Goal: Transaction & Acquisition: Purchase product/service

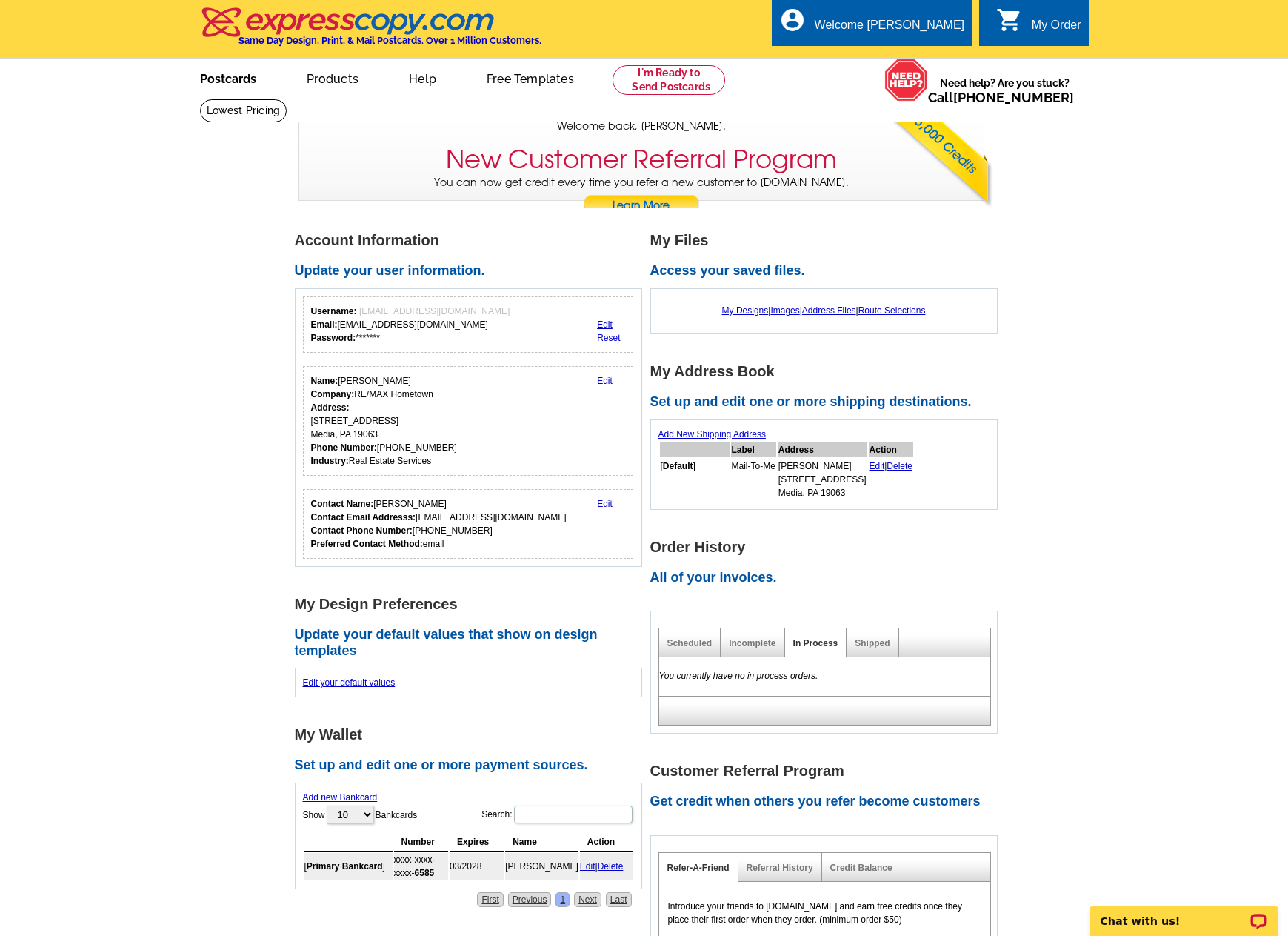
click at [223, 78] on link "Postcards" at bounding box center [228, 77] width 103 height 34
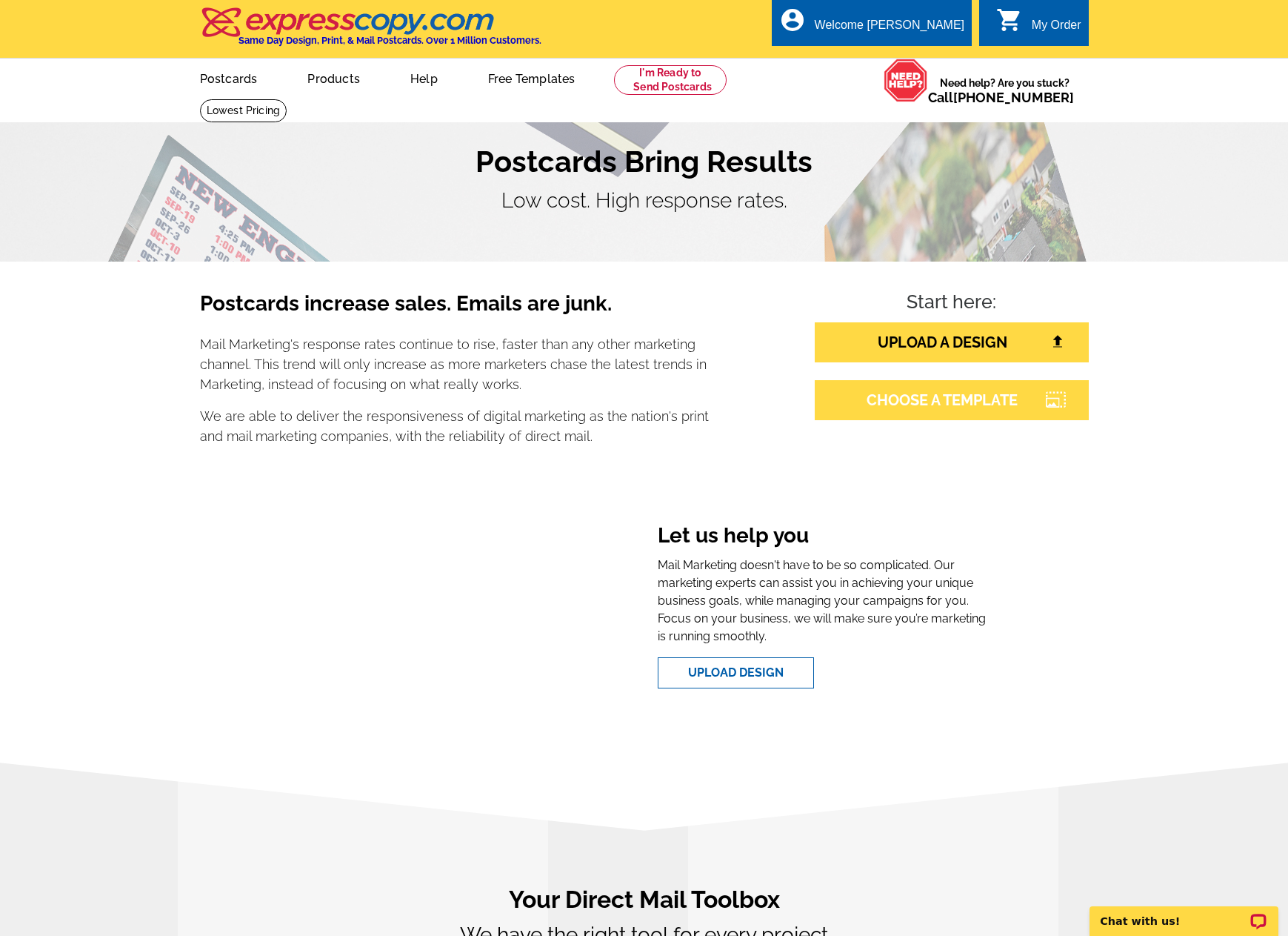
click at [969, 408] on link "CHOOSE A TEMPLATE" at bounding box center [952, 400] width 274 height 40
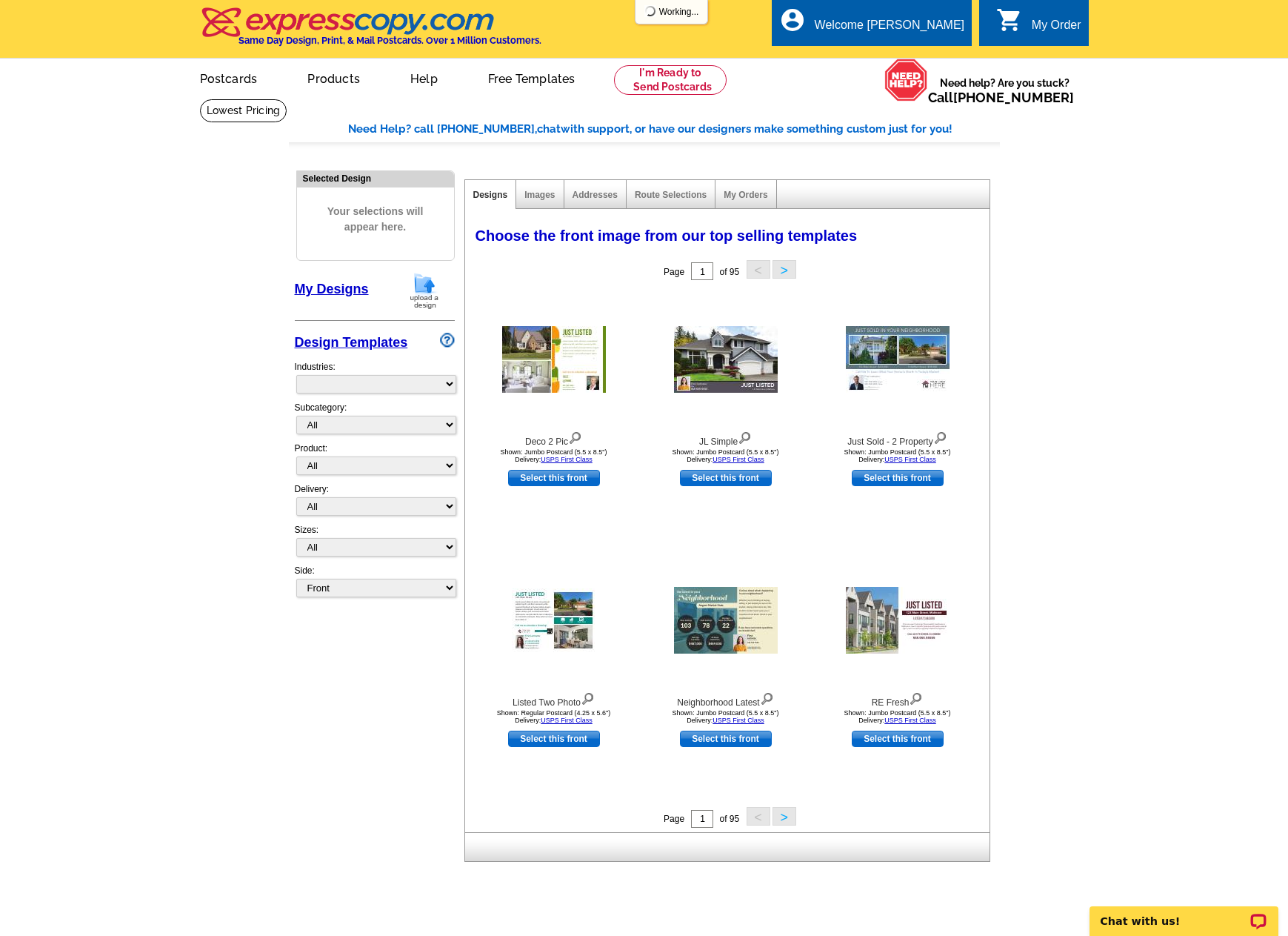
select select "785"
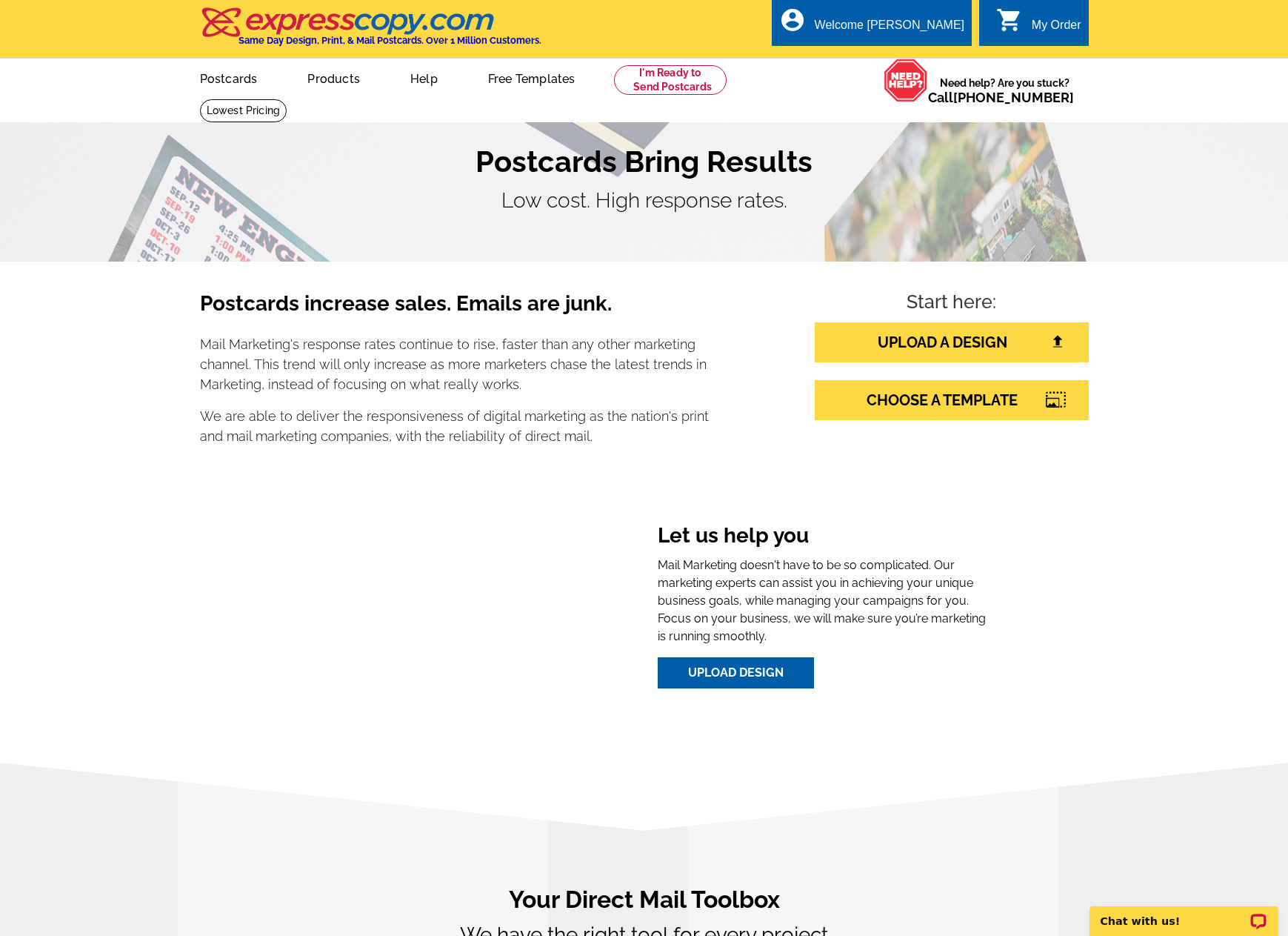
click at [744, 680] on link "Upload Design" at bounding box center [735, 673] width 156 height 32
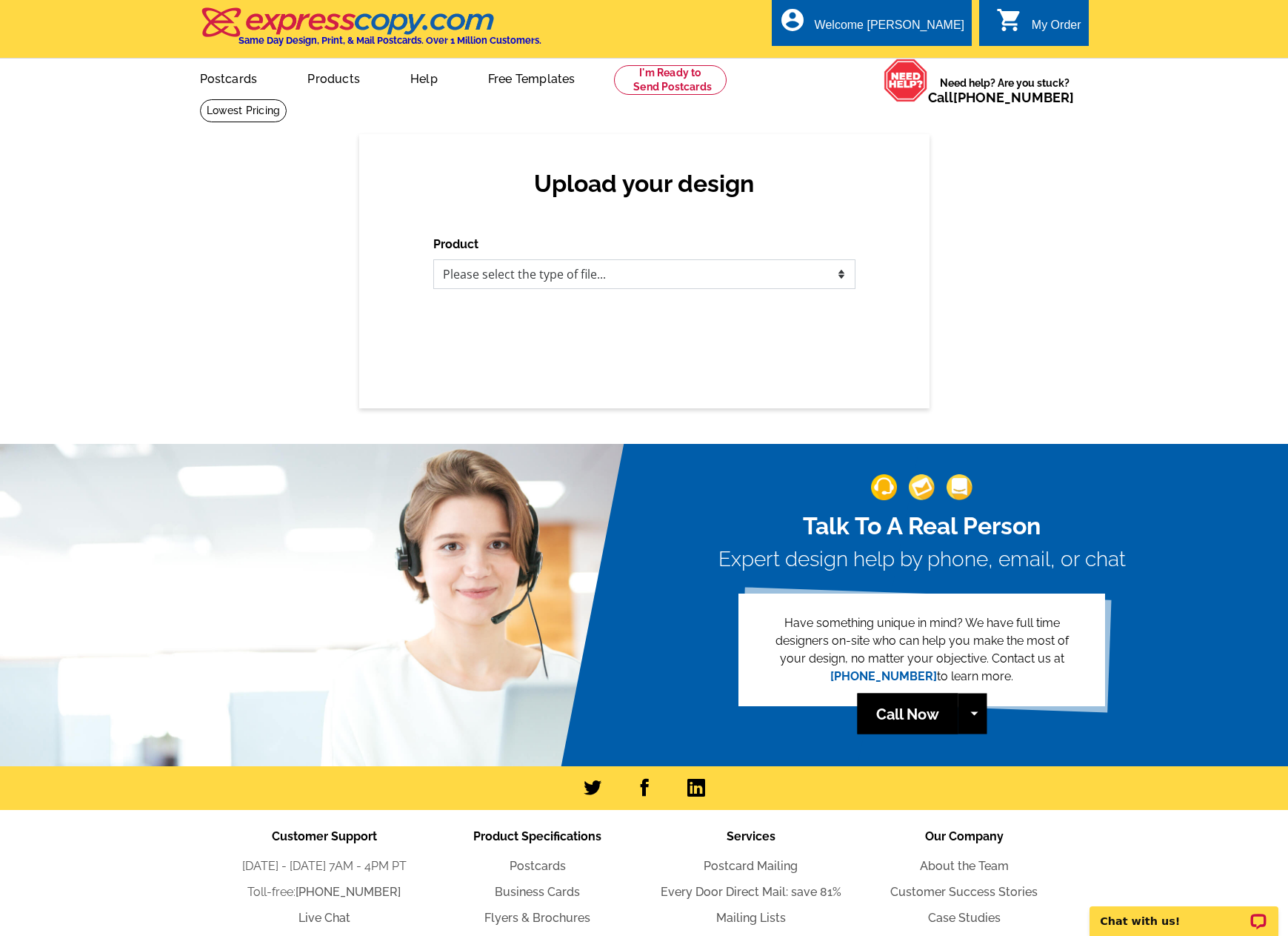
click at [840, 277] on select "Please select the type of file... Postcards Business Cards Letters and flyers G…" at bounding box center [644, 274] width 422 height 30
select select "1"
click at [433, 260] on select "Please select the type of file... Postcards Business Cards Letters and flyers G…" at bounding box center [644, 274] width 422 height 30
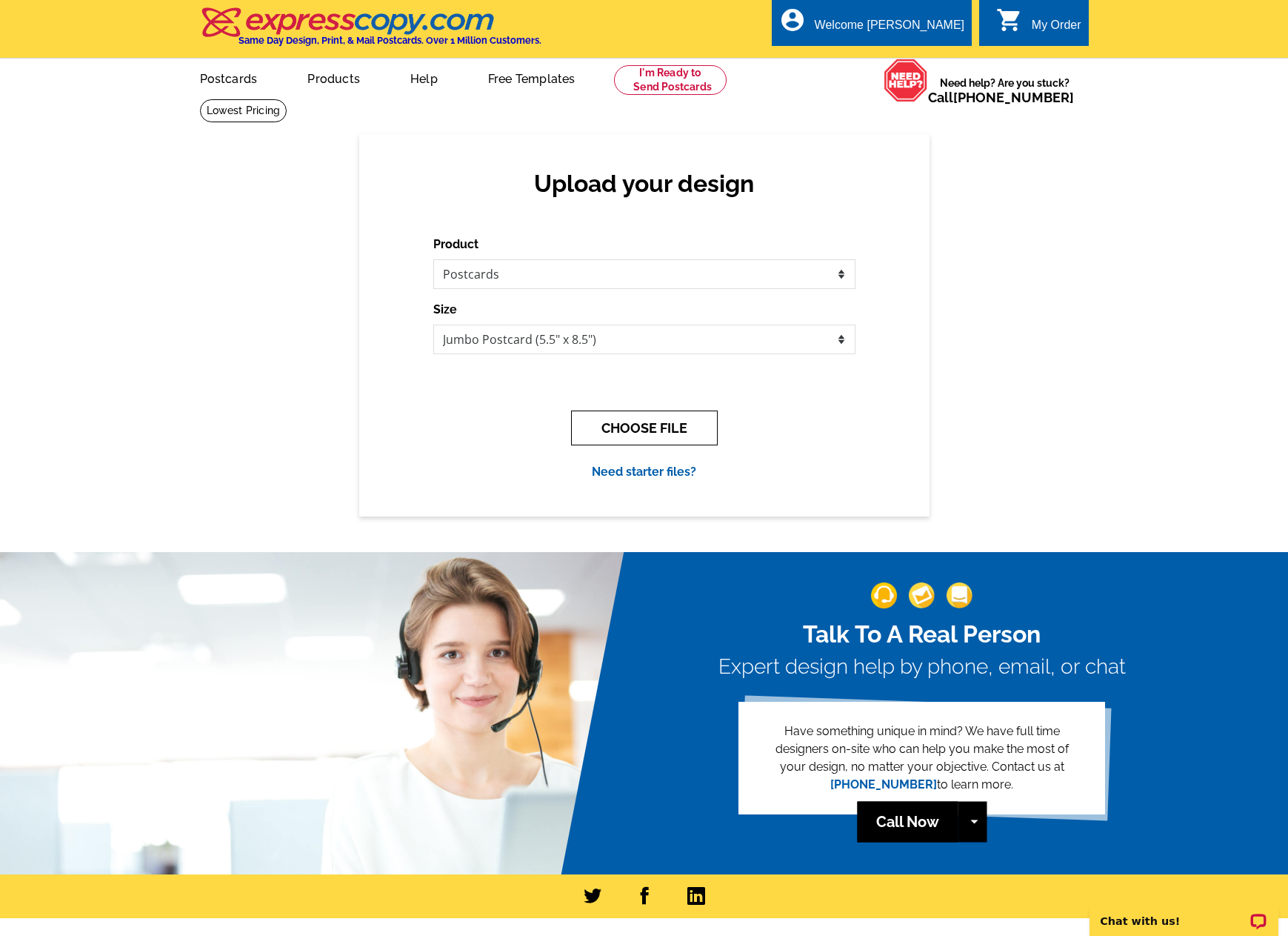
click at [666, 432] on button "CHOOSE FILE" at bounding box center [645, 428] width 147 height 34
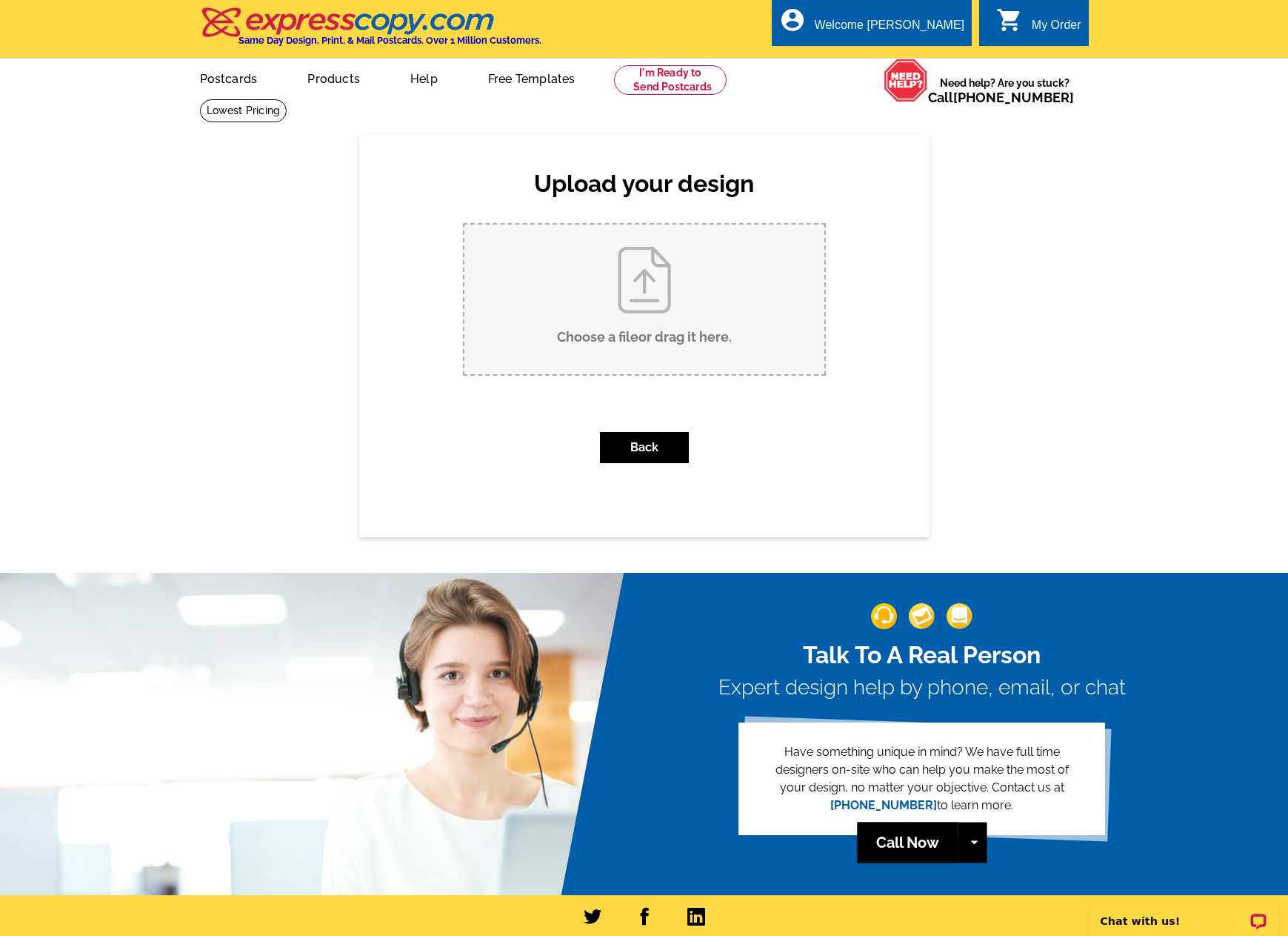
click at [655, 331] on input "Choose a file or drag it here ." at bounding box center [645, 299] width 360 height 150
type input "C:\fakepath\Springfield Sales Map.jpeg"
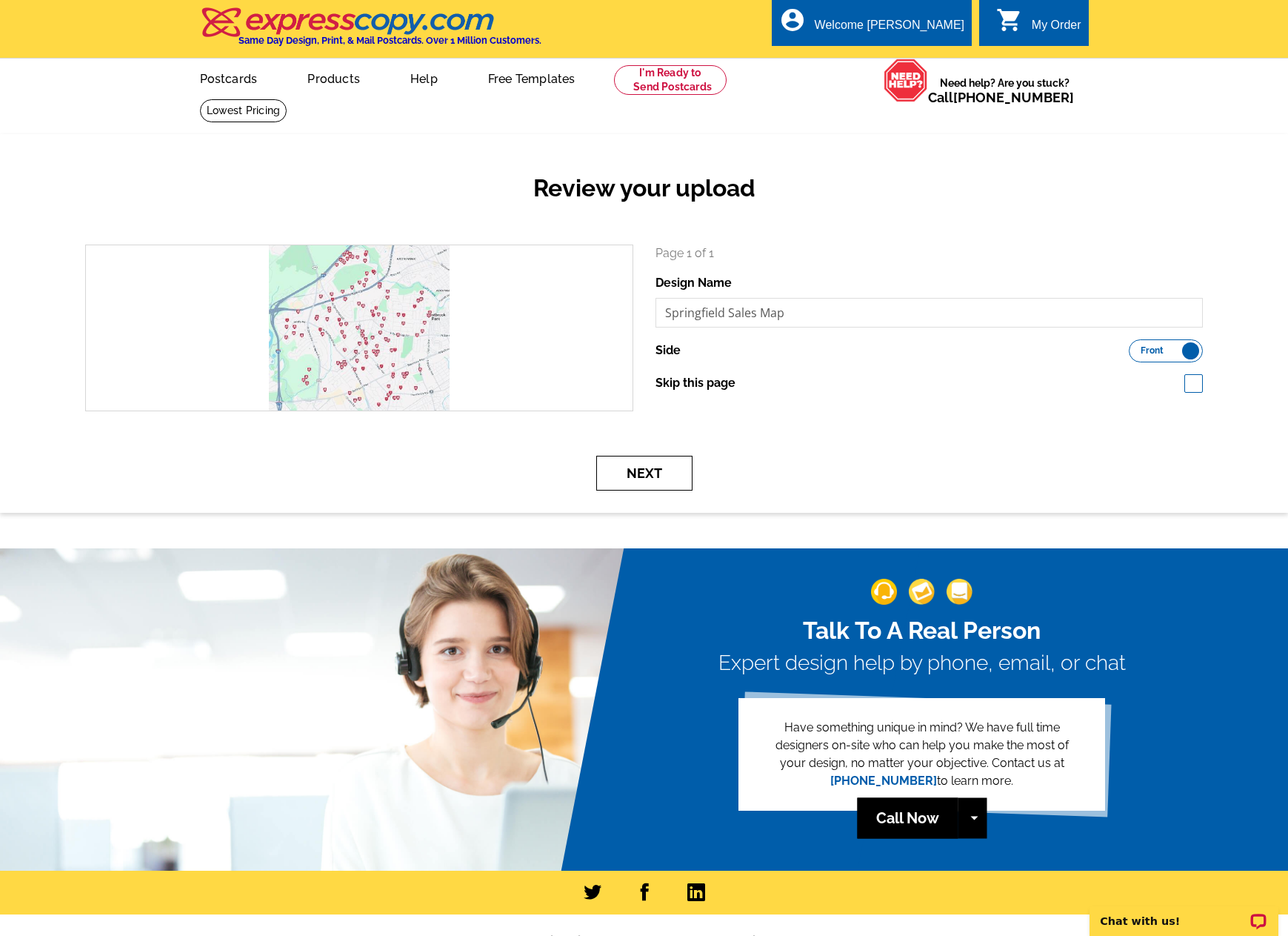
click at [648, 470] on button "Next" at bounding box center [644, 473] width 96 height 34
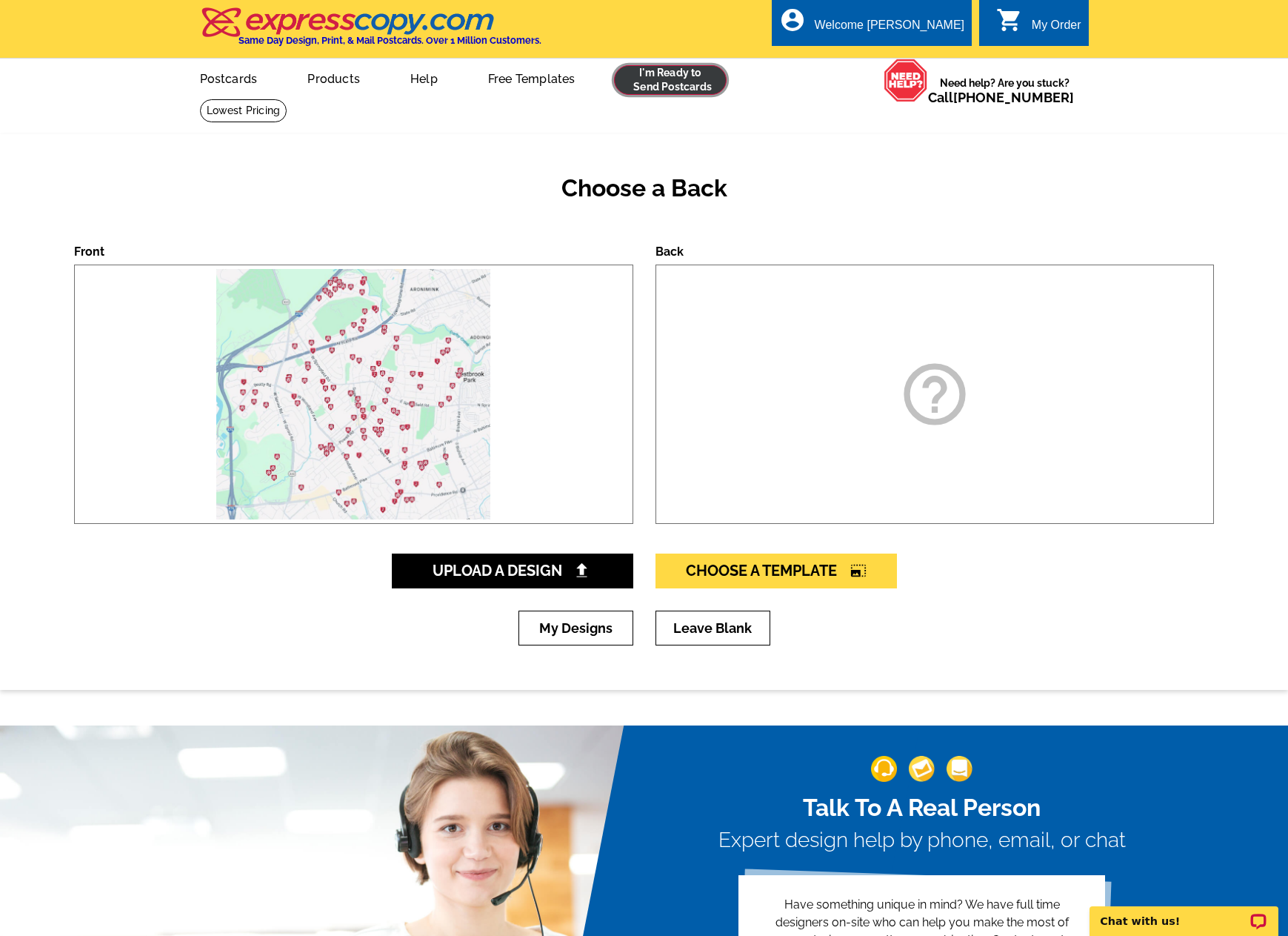
click at [660, 84] on link at bounding box center [670, 80] width 113 height 30
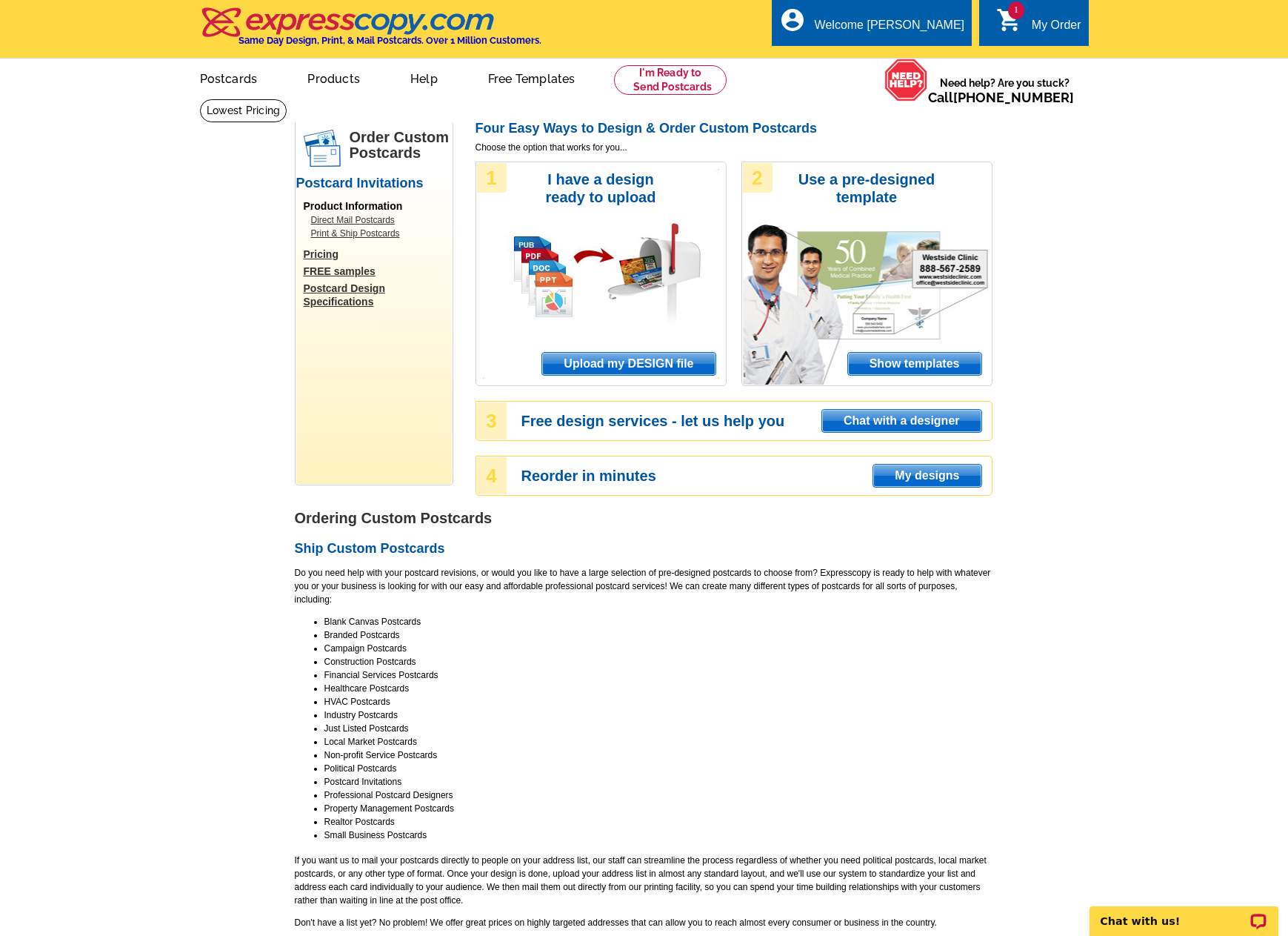
click at [910, 364] on span "Show templates" at bounding box center [915, 364] width 133 height 22
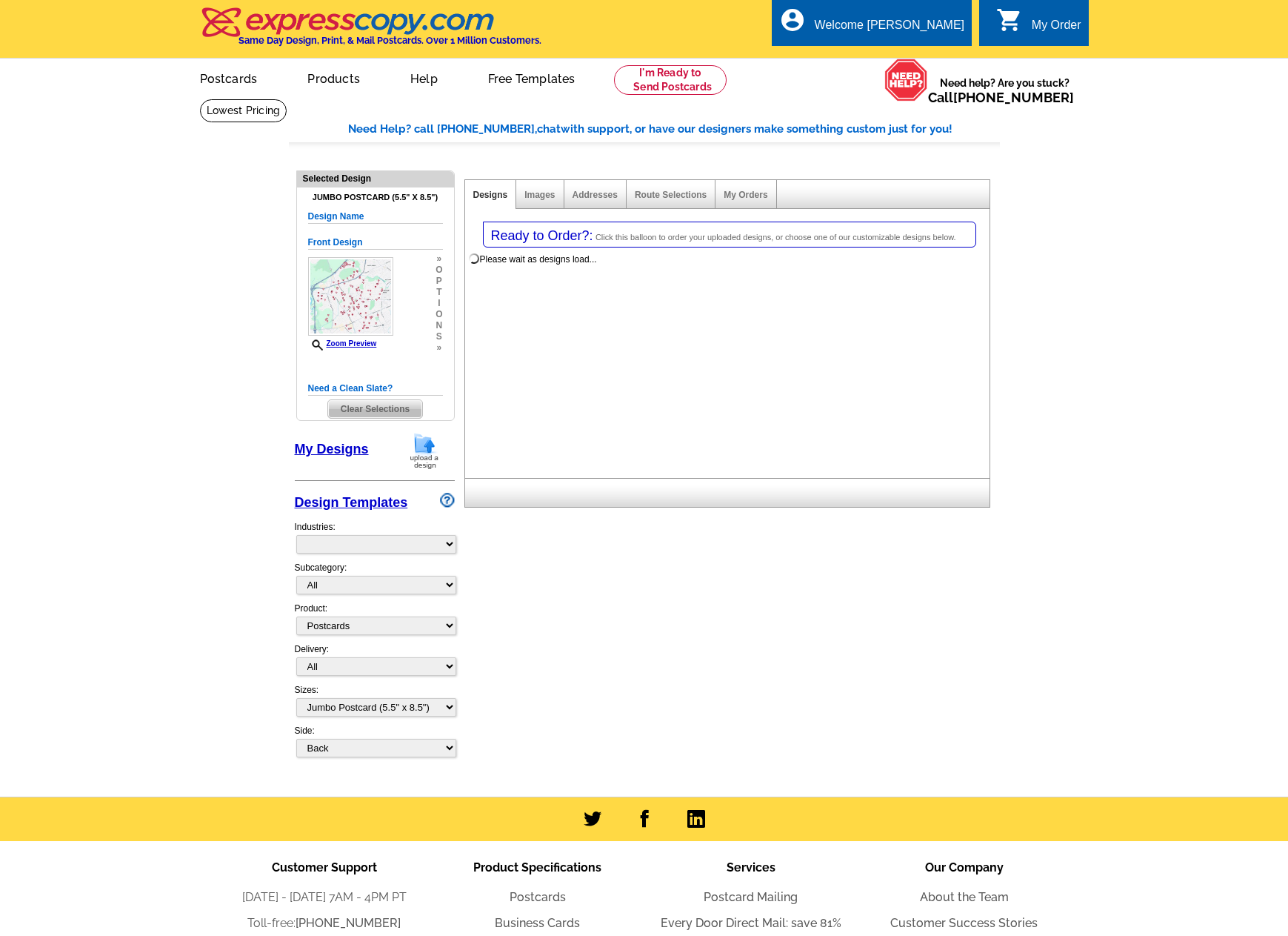
select select "1"
select select "2"
select select "back"
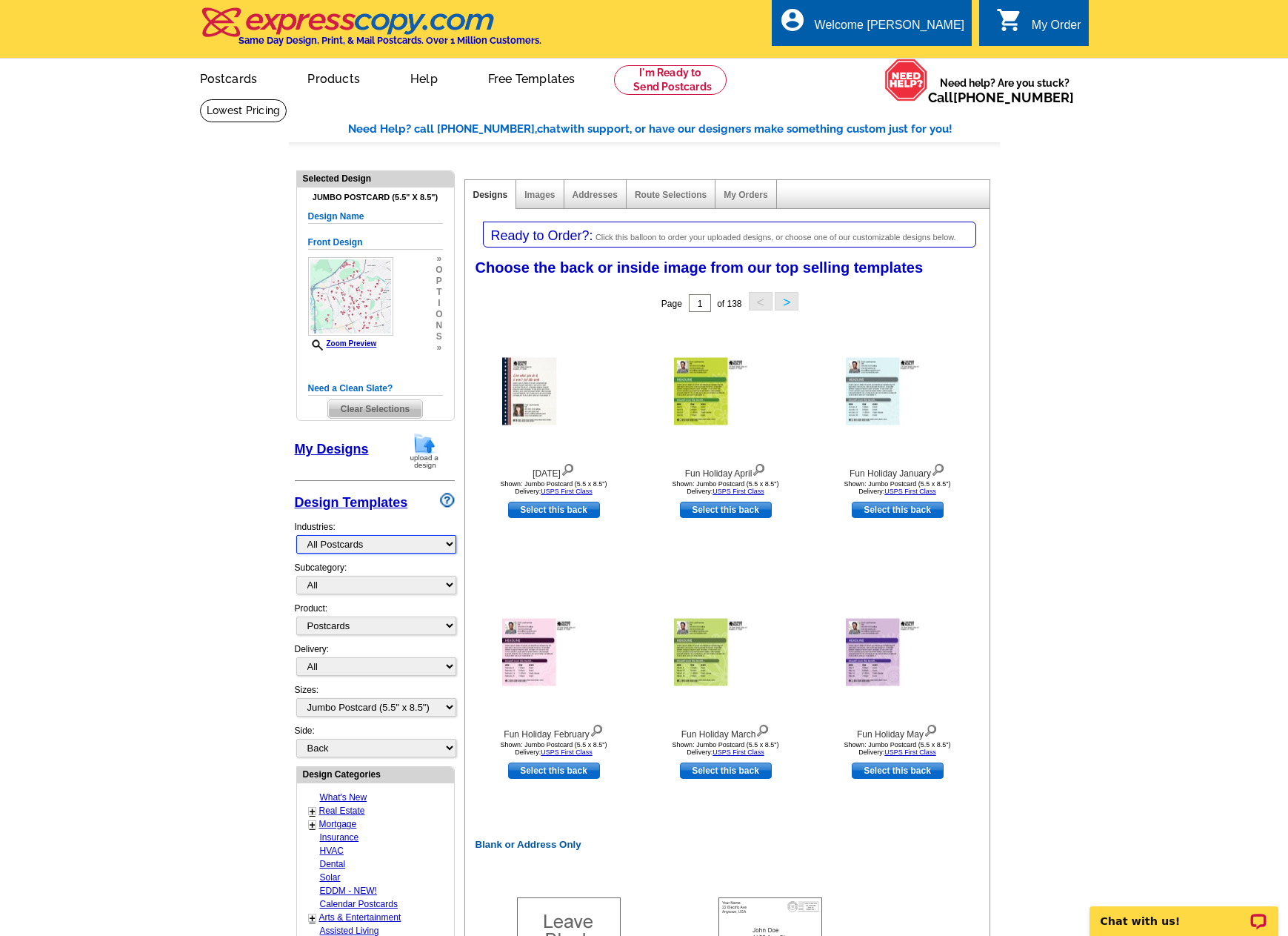
click at [394, 545] on select "What's New Real Estate Mortgage Insurance HVAC Dental Solar EDDM - NEW! Calenda…" at bounding box center [376, 544] width 160 height 19
click at [296, 536] on select "What's New Real Estate Mortgage Insurance HVAC Dental Solar EDDM - NEW! Calenda…" at bounding box center [376, 544] width 160 height 19
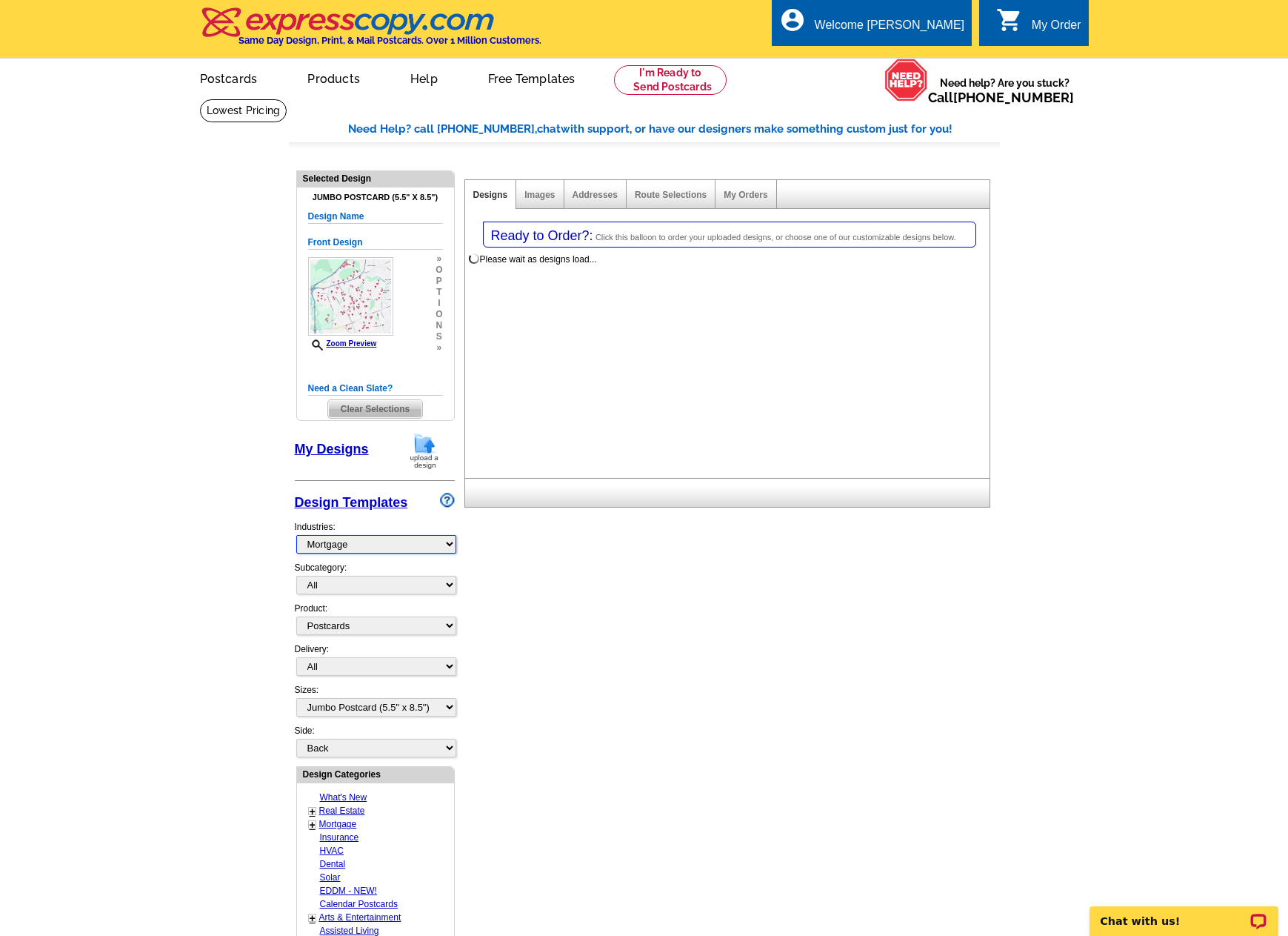
click at [405, 544] on select "What's New Real Estate Mortgage Insurance HVAC Dental Solar EDDM - NEW! Calenda…" at bounding box center [376, 544] width 160 height 19
select select "785"
click at [296, 536] on select "What's New Real Estate Mortgage Insurance HVAC Dental Solar EDDM - NEW! Calenda…" at bounding box center [376, 544] width 160 height 19
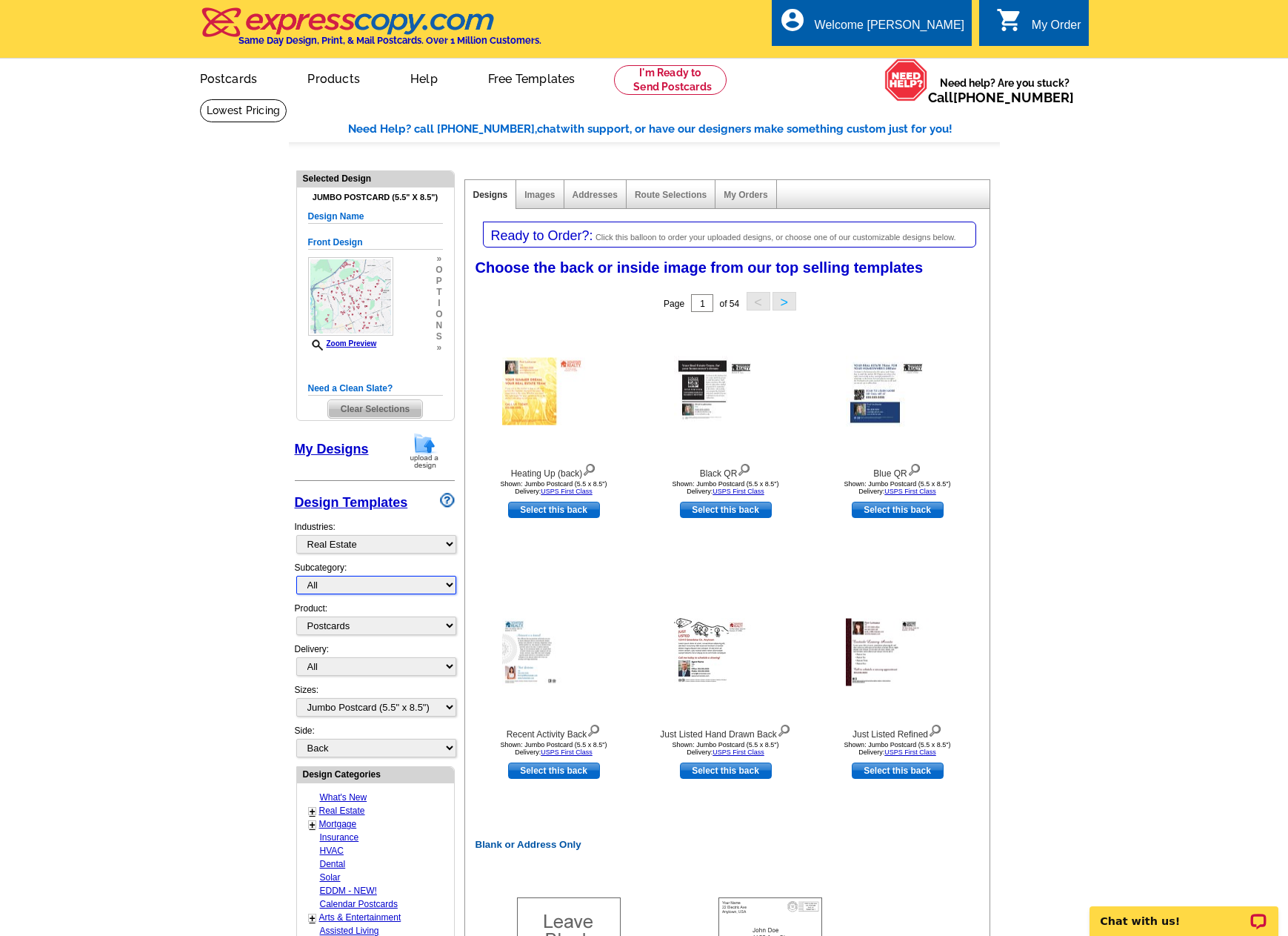
click at [446, 586] on select "All RE/MAX® Referrals [PERSON_NAME]® Berkshire Hathaway Home Services Century 2…" at bounding box center [376, 585] width 160 height 19
click at [296, 577] on select "All RE/MAX® Referrals [PERSON_NAME]® Berkshire Hathaway Home Services Century 2…" at bounding box center [376, 585] width 160 height 19
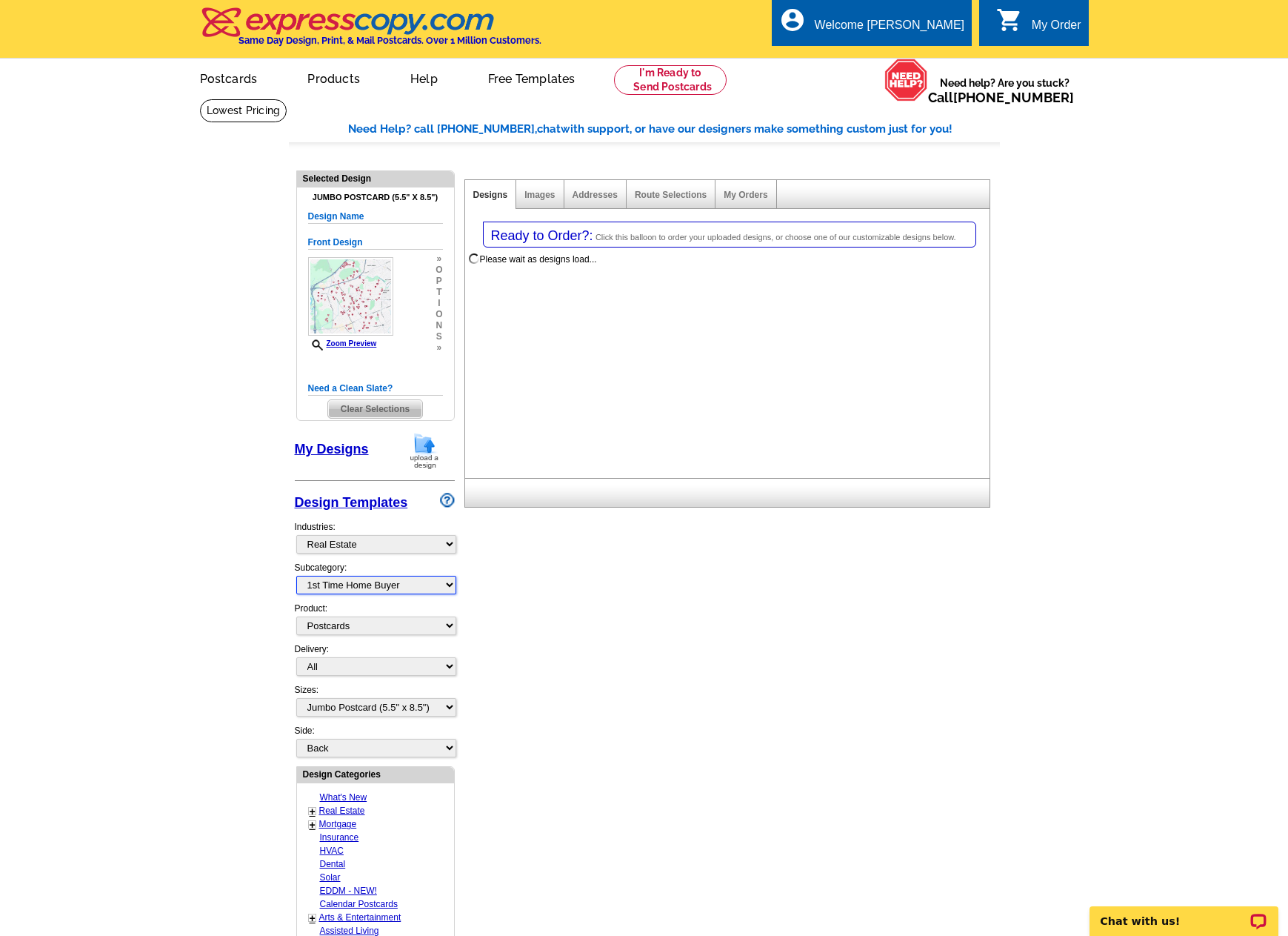
click at [409, 590] on select "All RE/MAX® Referrals [PERSON_NAME]® Berkshire Hathaway Home Services Century 2…" at bounding box center [376, 585] width 160 height 19
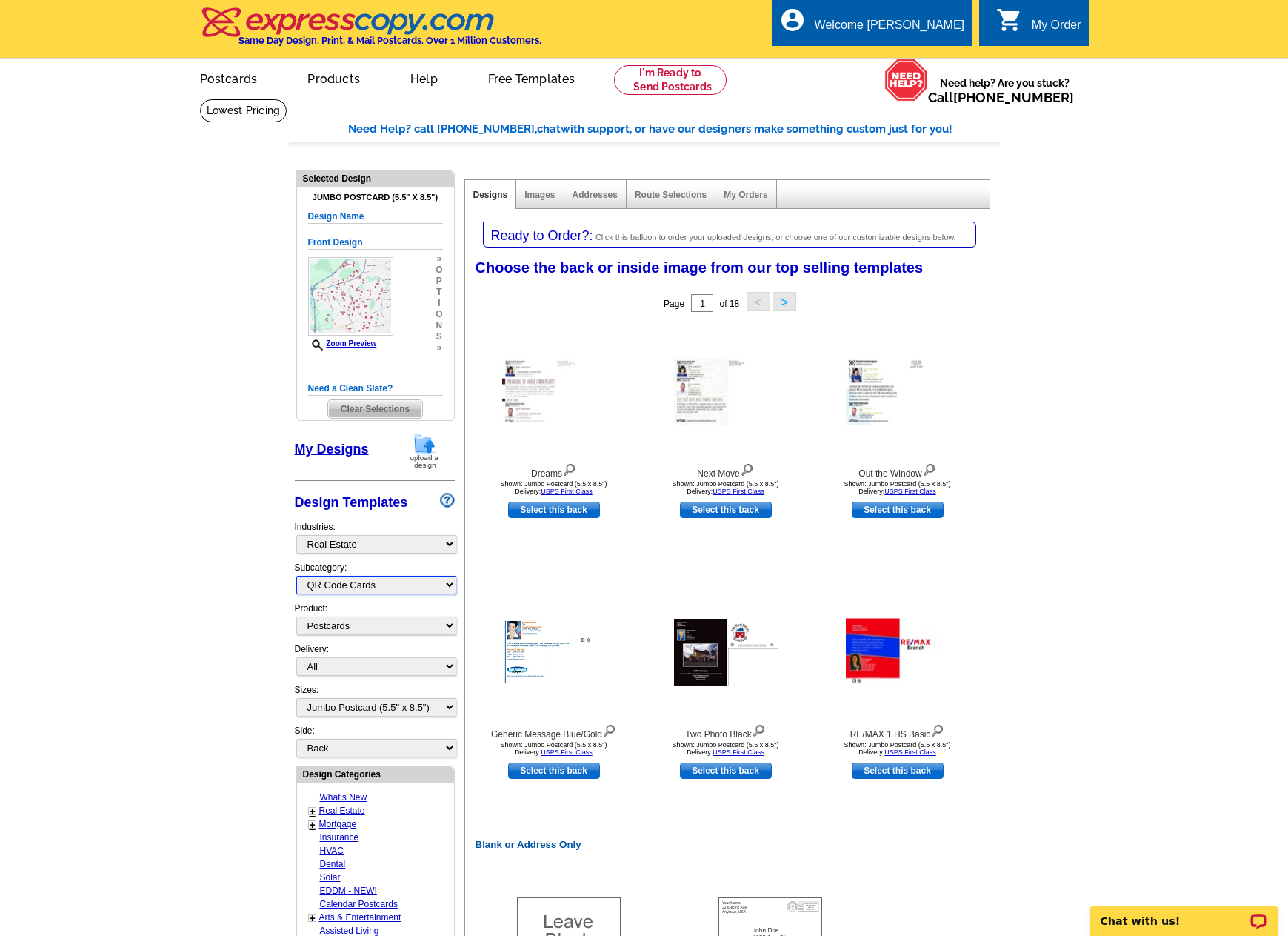
click at [296, 577] on select "All RE/MAX® Referrals [PERSON_NAME]® Berkshire Hathaway Home Services Century 2…" at bounding box center [376, 585] width 160 height 19
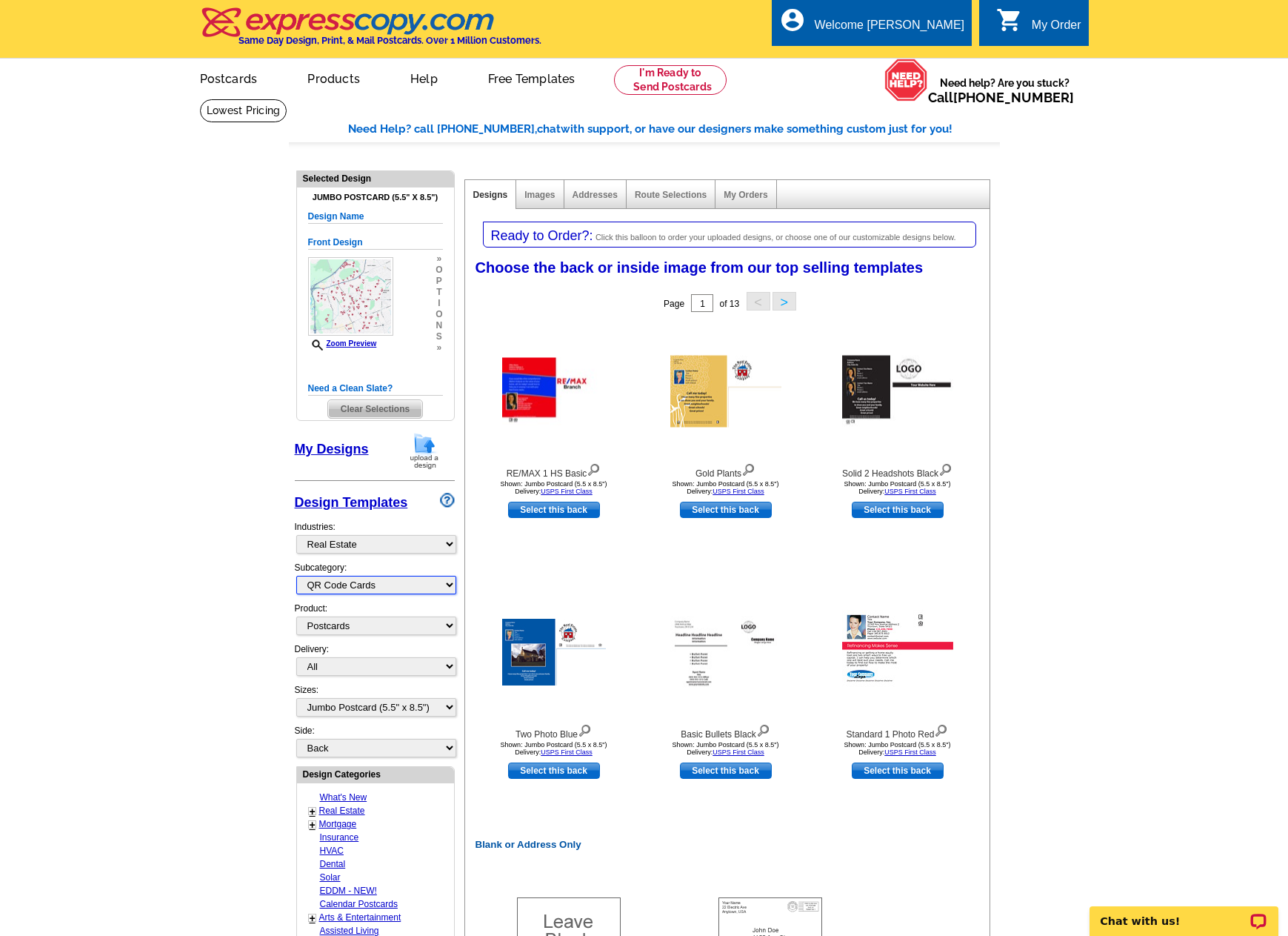
click at [424, 592] on select "All RE/MAX® Referrals [PERSON_NAME]® Berkshire Hathaway Home Services Century 2…" at bounding box center [376, 585] width 160 height 19
select select "807"
click at [296, 577] on select "All RE/MAX® Referrals [PERSON_NAME]® Berkshire Hathaway Home Services Century 2…" at bounding box center [376, 585] width 160 height 19
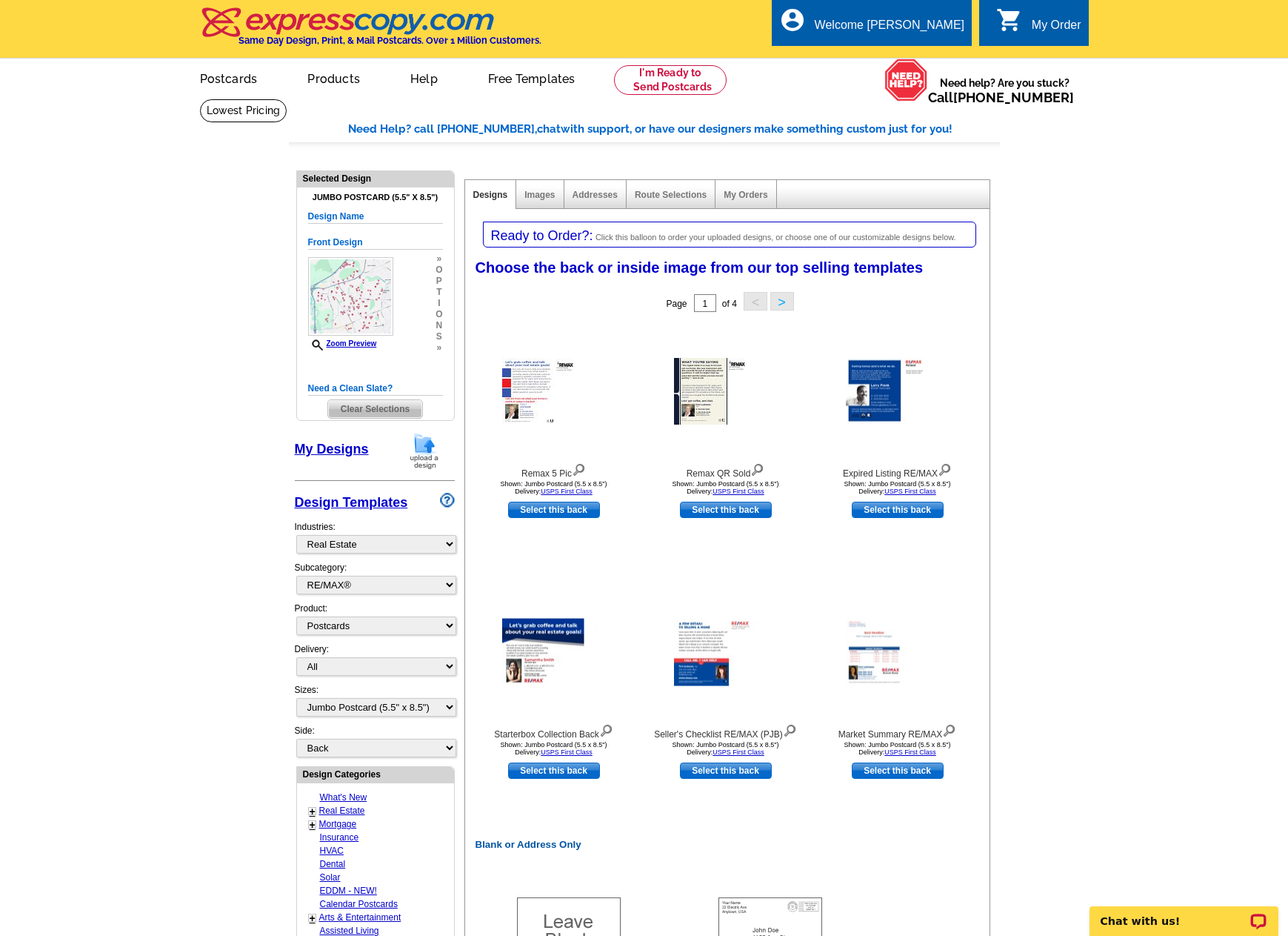
click at [348, 450] on link "My Designs" at bounding box center [331, 449] width 74 height 15
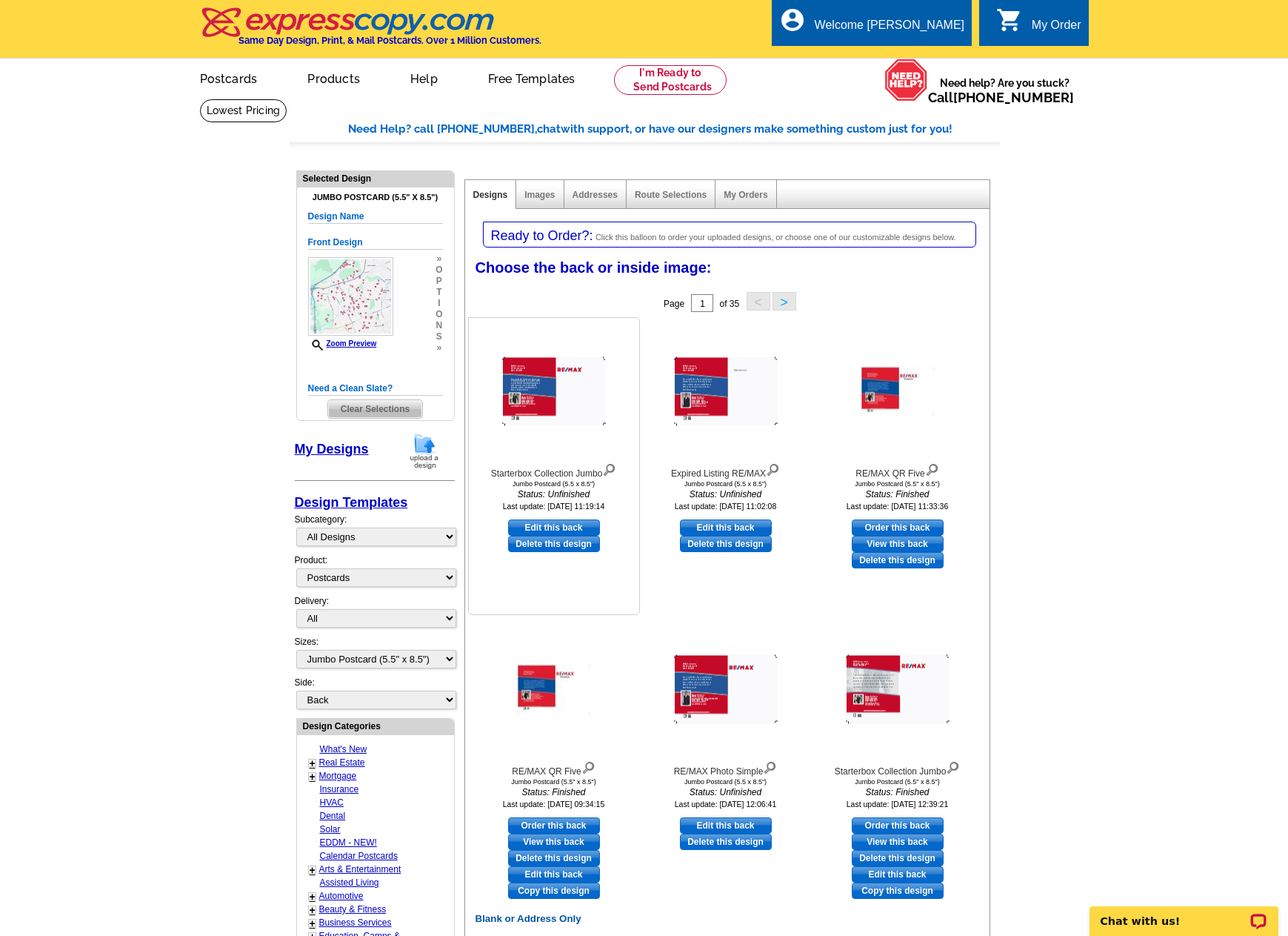
click at [578, 394] on img at bounding box center [554, 392] width 103 height 69
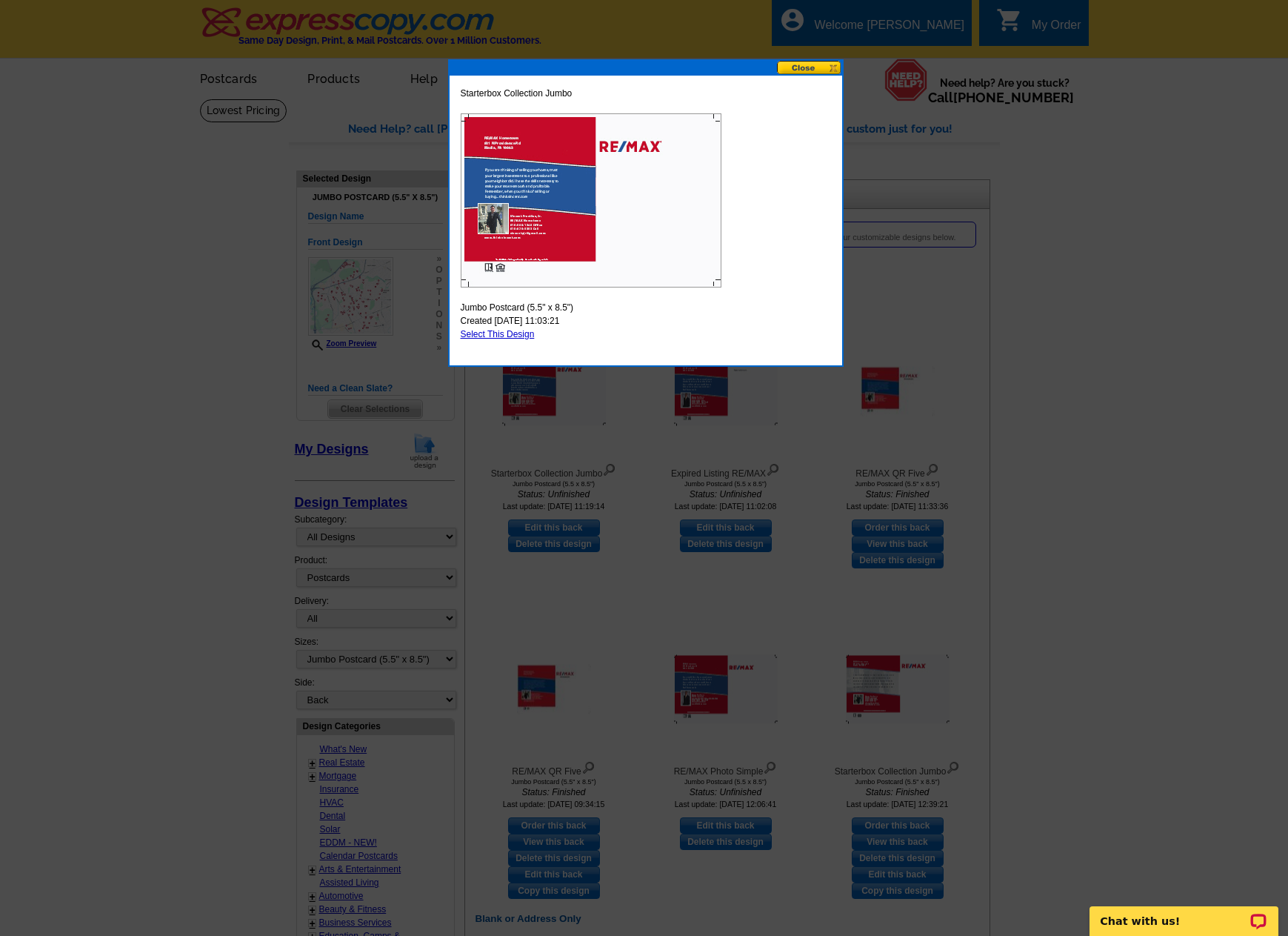
click at [806, 62] on button at bounding box center [810, 68] width 65 height 14
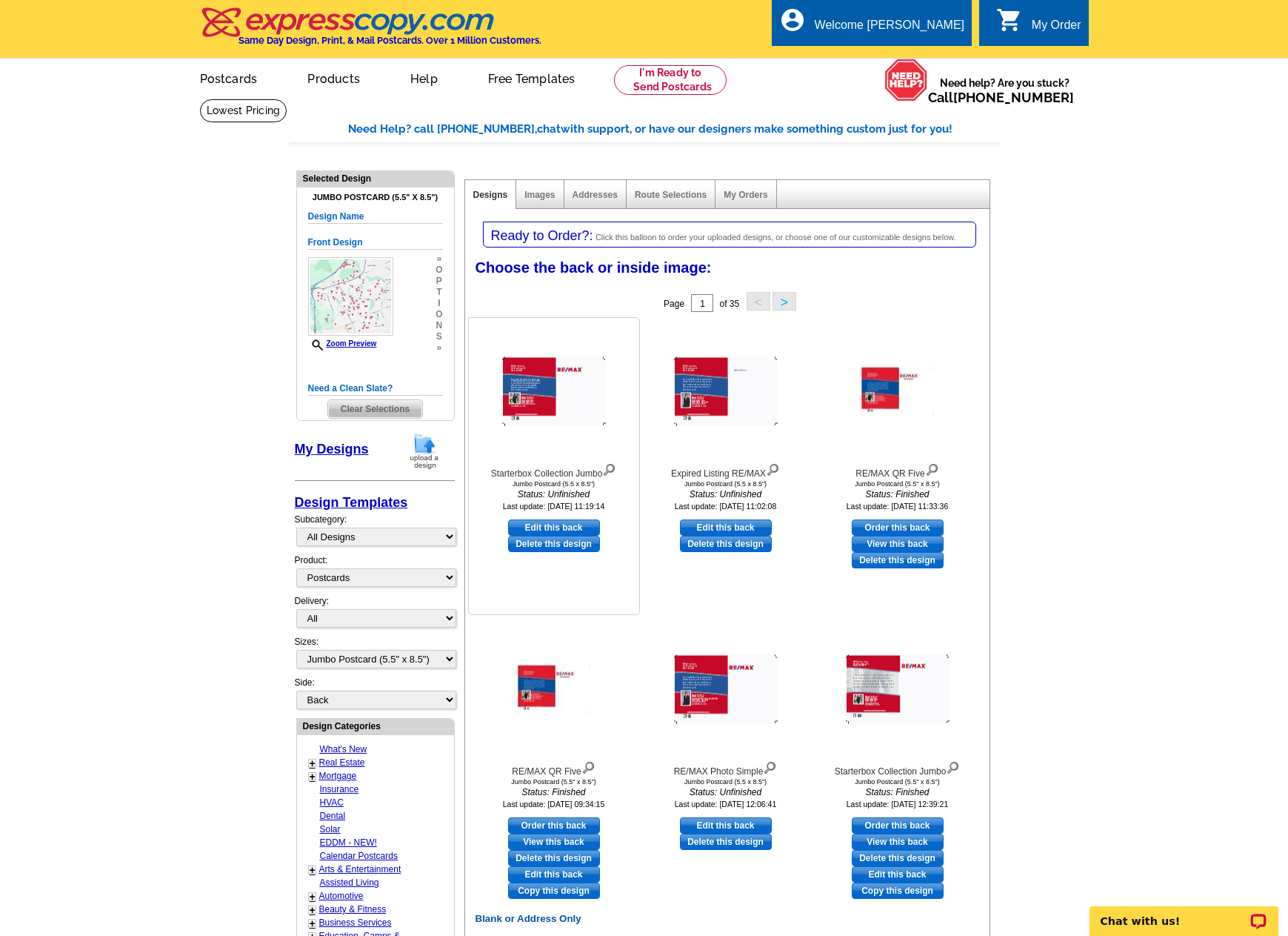
click at [564, 526] on link "Edit this back" at bounding box center [554, 528] width 92 height 16
select select "front"
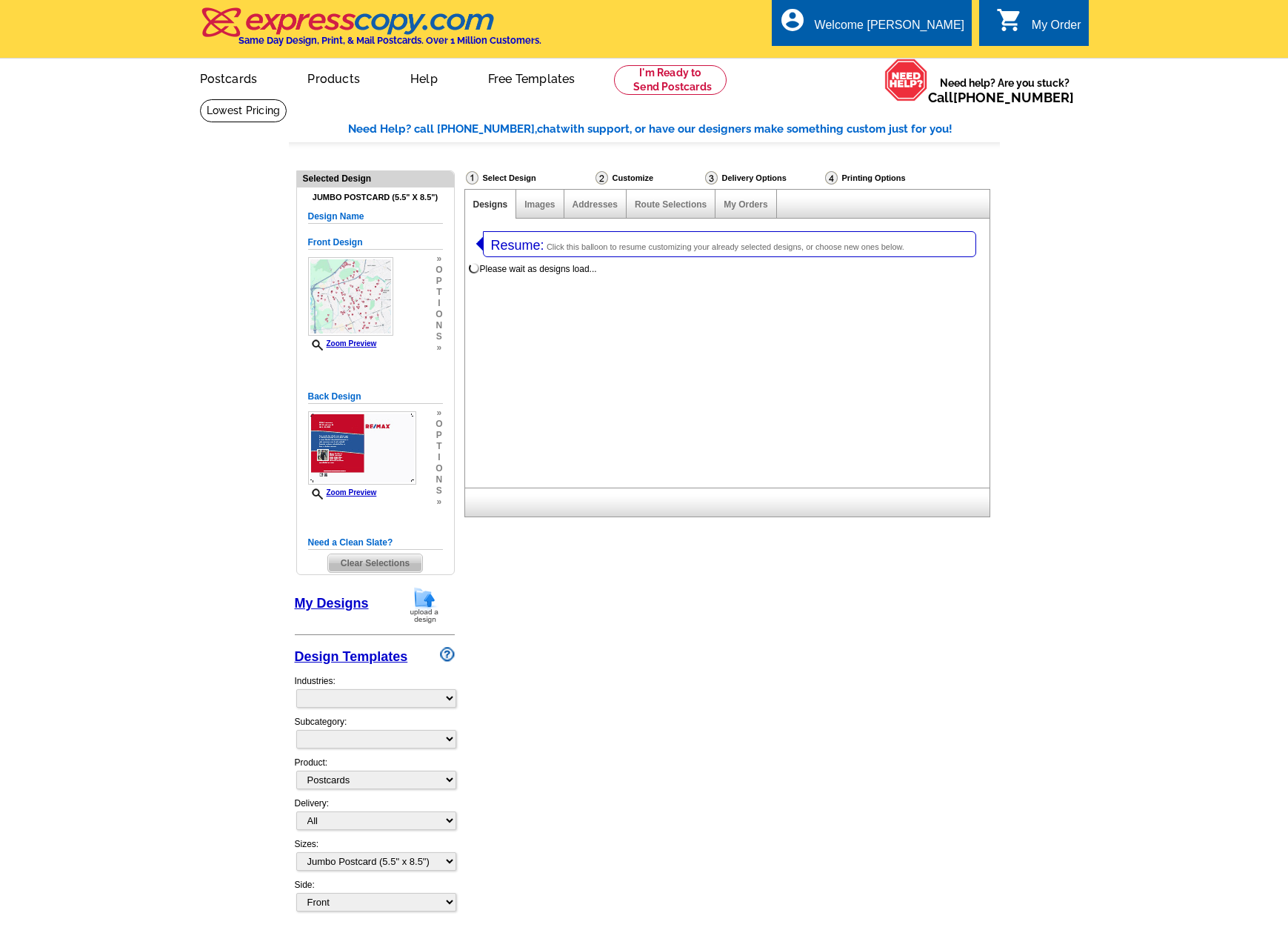
select select
select select "1"
select select "2"
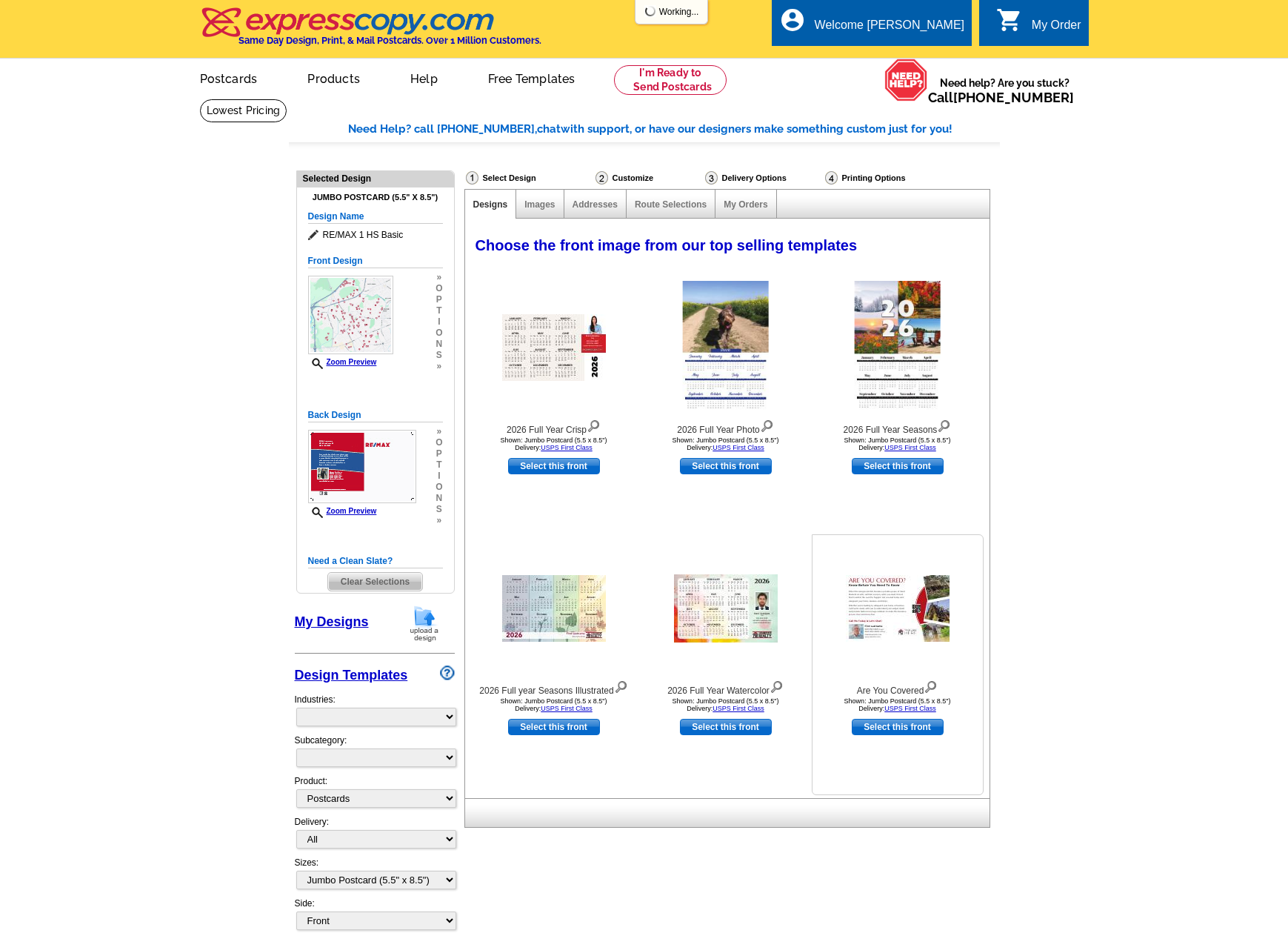
select select "971"
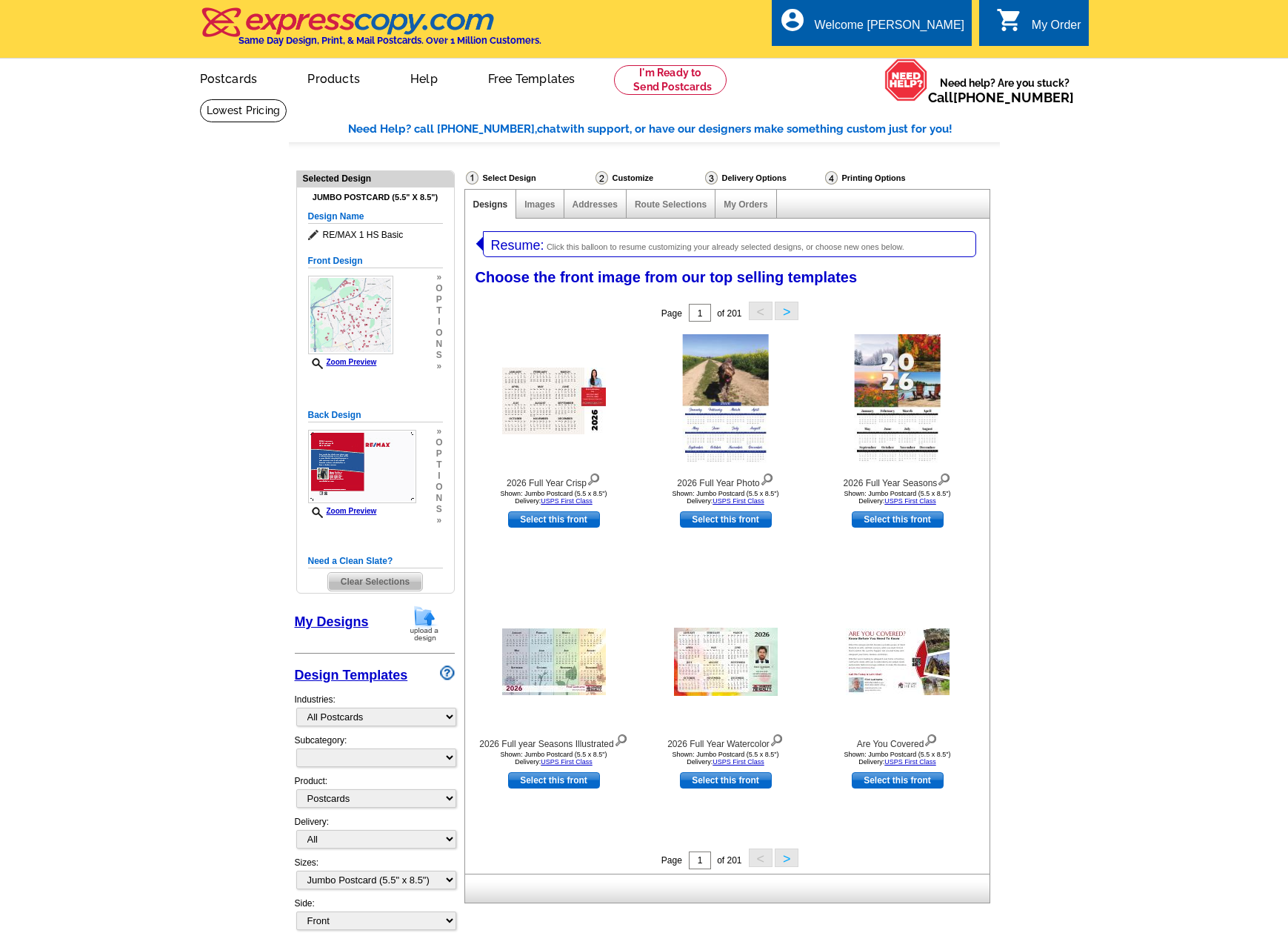
click at [343, 622] on link "My Designs" at bounding box center [331, 622] width 74 height 15
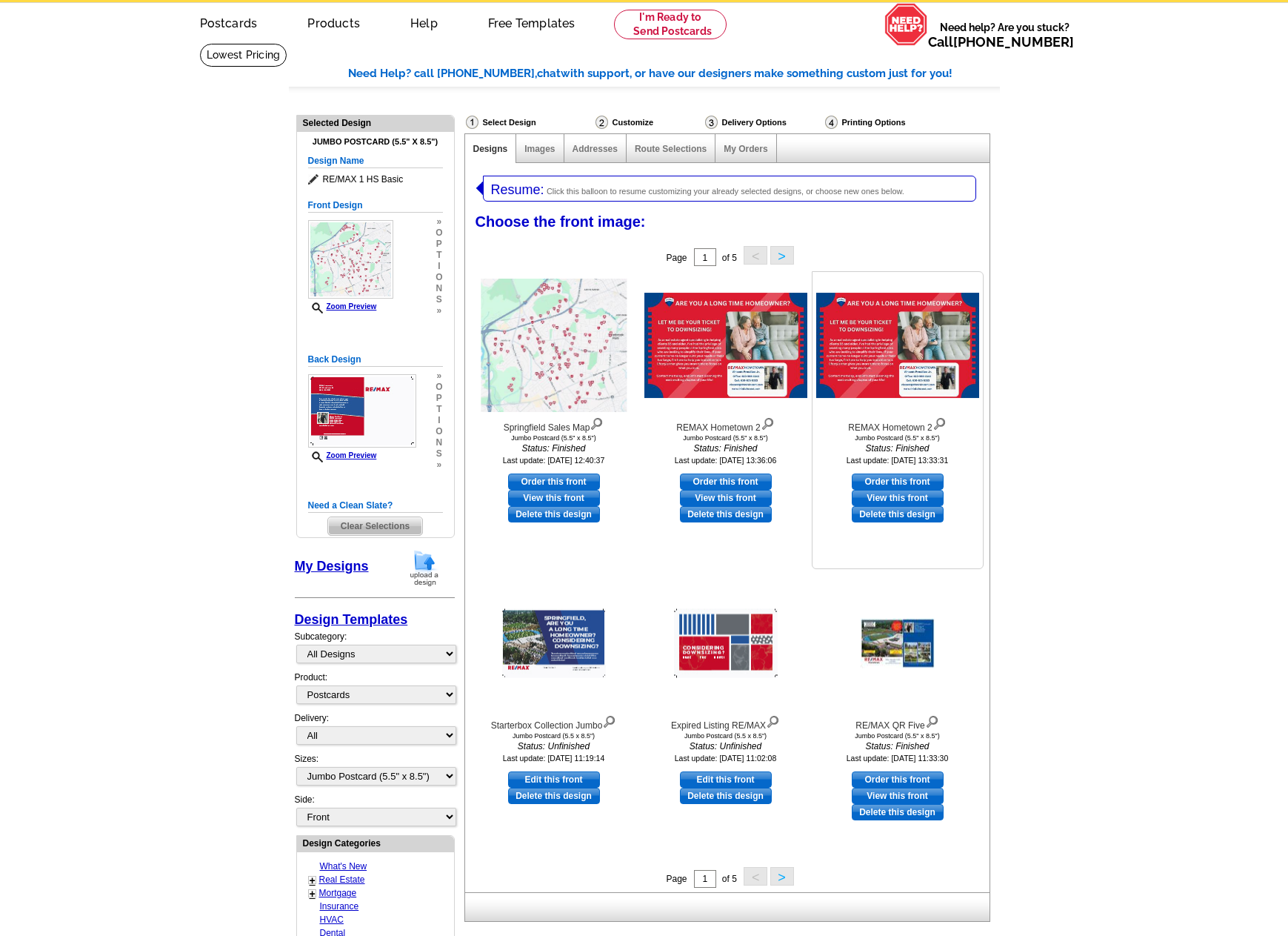
scroll to position [222, 0]
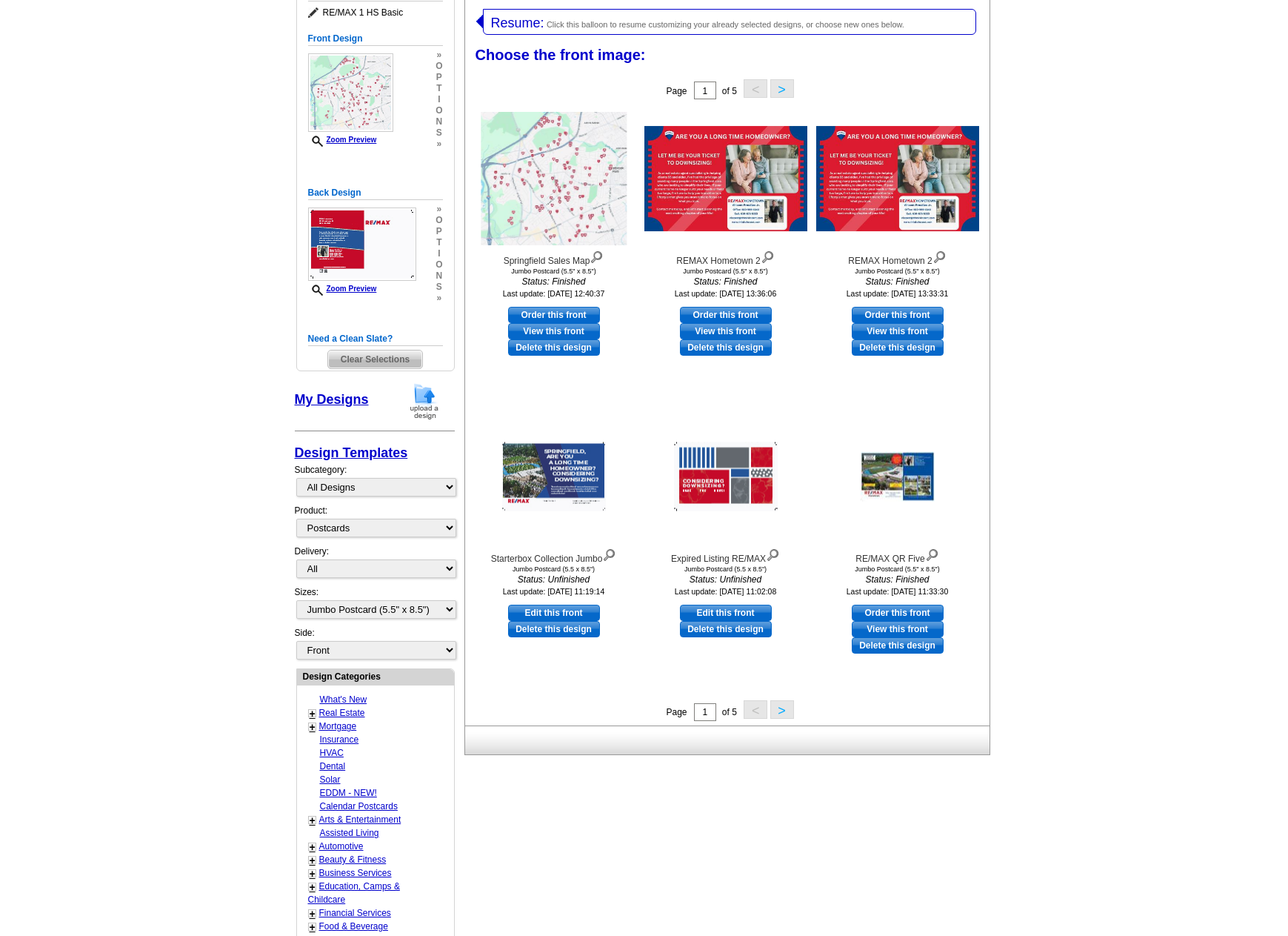
click at [331, 399] on link "My Designs" at bounding box center [331, 400] width 74 height 15
click at [556, 616] on link "Edit this front" at bounding box center [554, 613] width 92 height 16
select select "back"
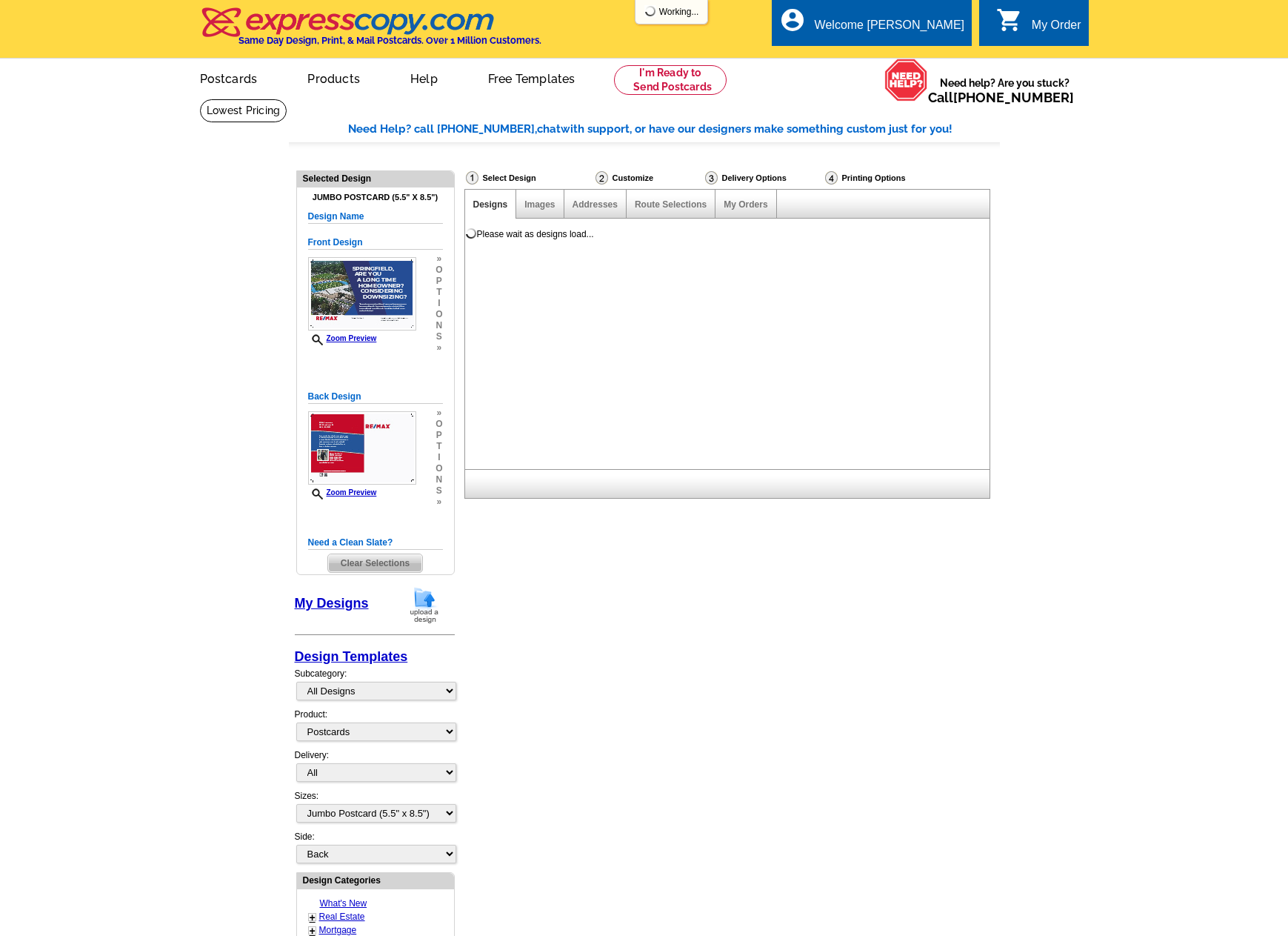
scroll to position [0, 0]
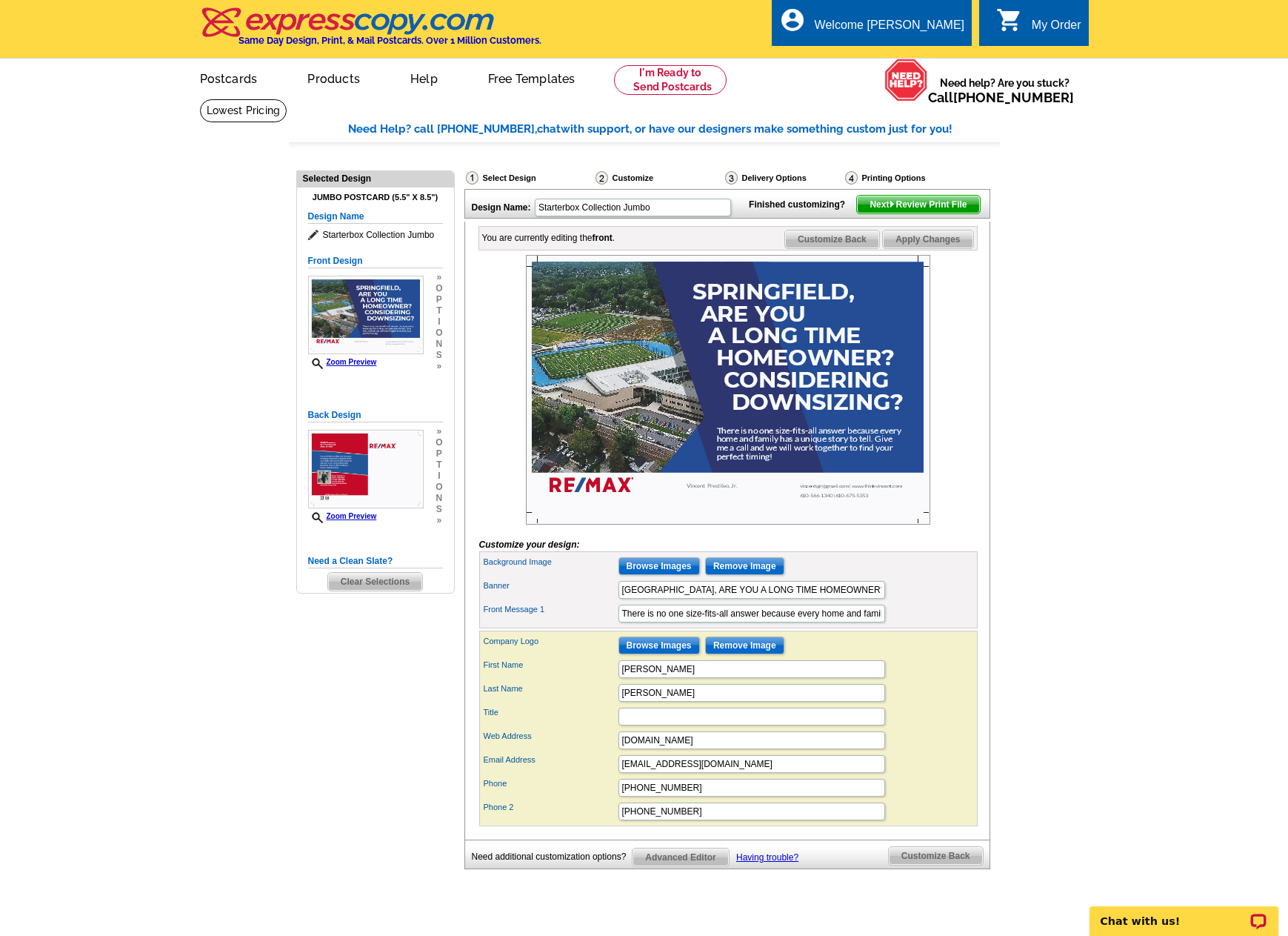
click at [715, 433] on img at bounding box center [729, 390] width 405 height 270
click at [733, 598] on input "SPRINGFIELD, ARE YOU A LONG TIME HOMEOWNER? CONSIDERING DOWNSIZING?" at bounding box center [752, 590] width 267 height 18
type input "My SPRINGFIELD School District Sales are a bit contagious!"
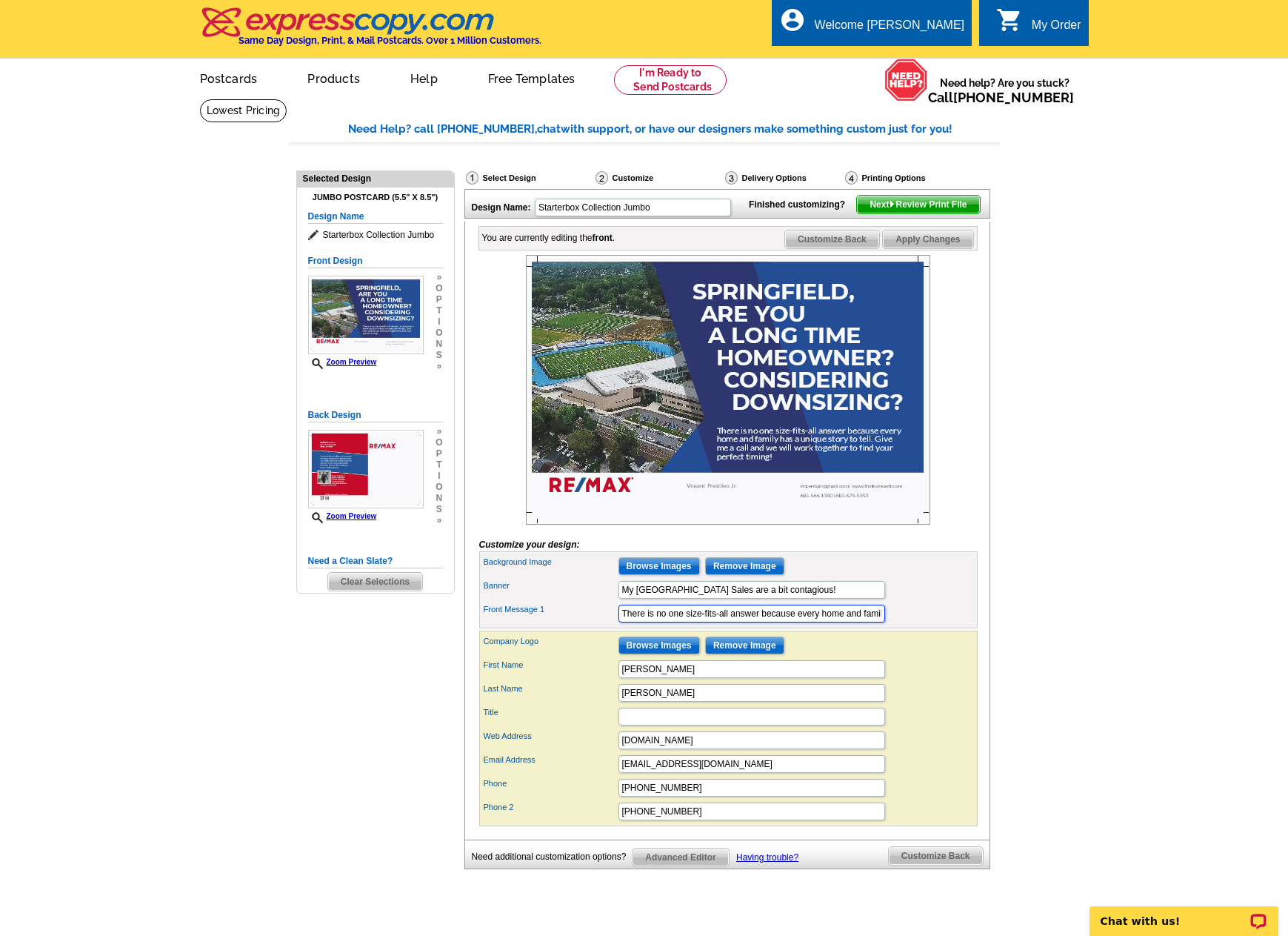
click at [795, 622] on input "There is no one size-fits-all answer because every home and family has a unique…" at bounding box center [752, 614] width 267 height 18
drag, startPoint x: 795, startPoint y: 638, endPoint x: 910, endPoint y: 648, distance: 115.4
click at [910, 626] on div "Front Message 1 There is no one size-fits-all answer because every home and fam…" at bounding box center [728, 614] width 493 height 24
click at [803, 622] on input "There is no one size-fits-all answer because every home and family has a unique…" at bounding box center [752, 614] width 267 height 18
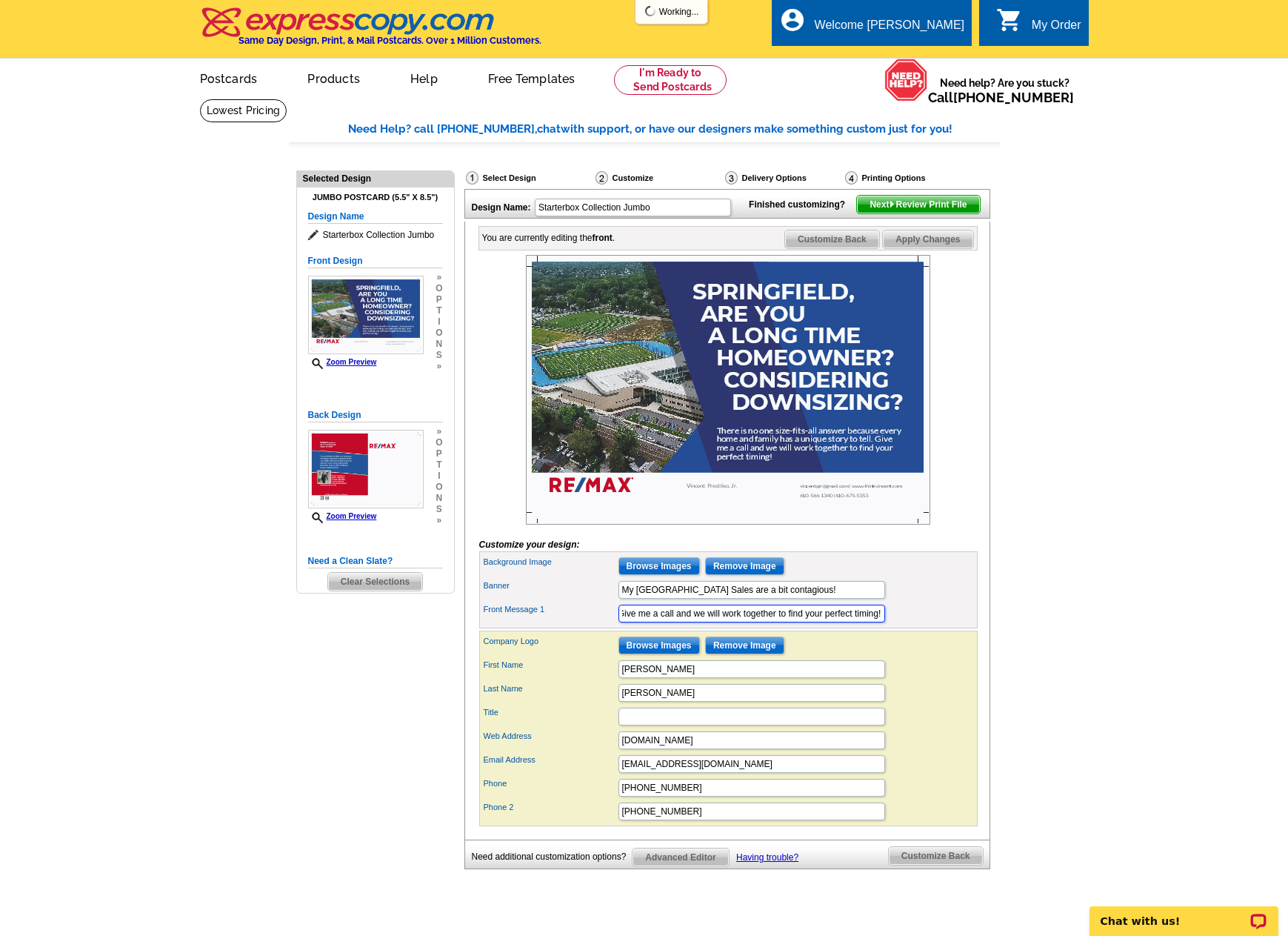
click at [803, 622] on input "There is no one size-fits-all answer because every home and family has a unique…" at bounding box center [752, 614] width 267 height 18
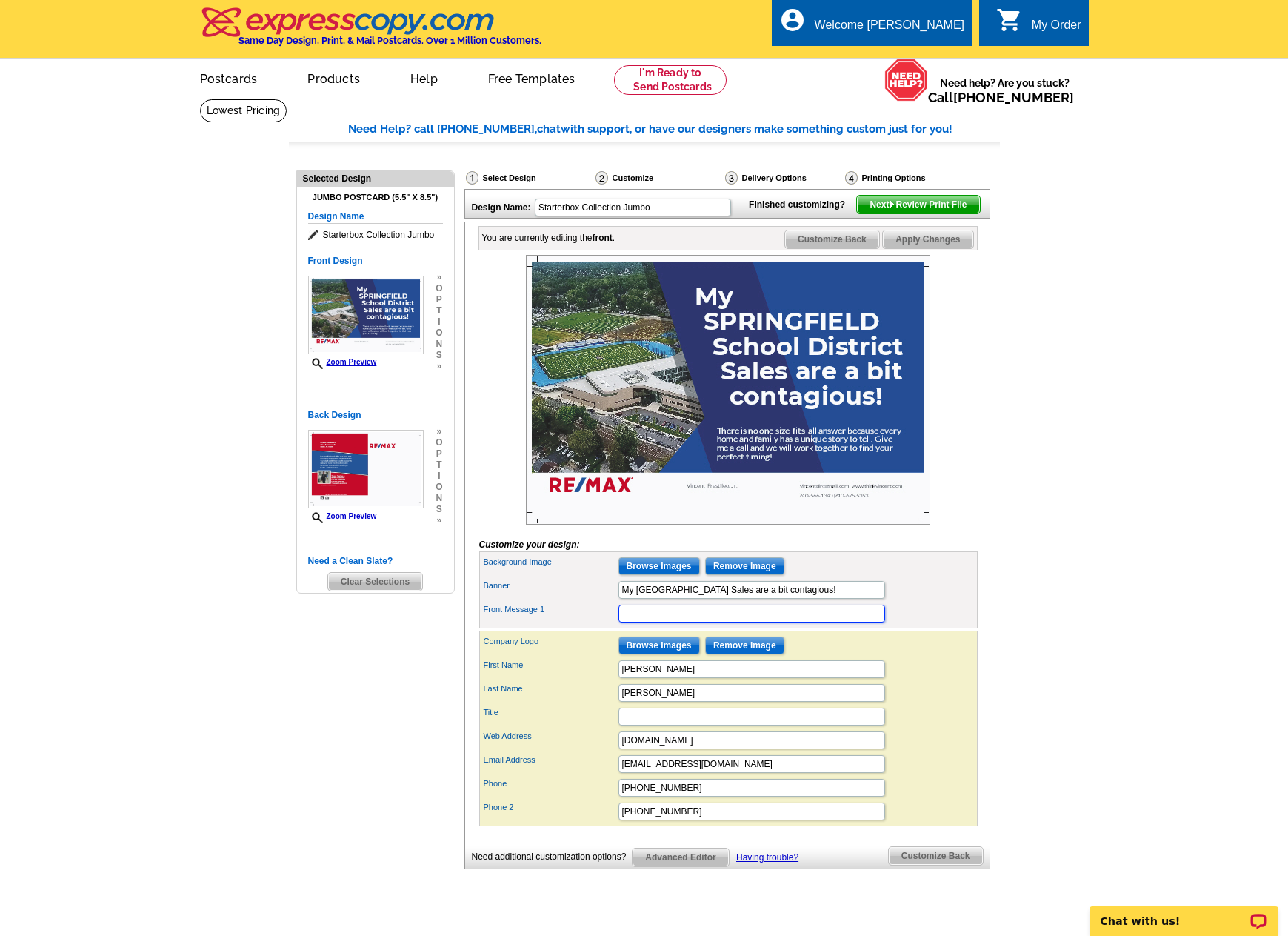
click at [645, 622] on input "Front Message 1" at bounding box center [752, 614] width 267 height 18
drag, startPoint x: 720, startPoint y: 790, endPoint x: 584, endPoint y: 782, distance: 136.2
click at [584, 776] on div "Email Address vincentpjr@gmail.com" at bounding box center [728, 764] width 493 height 24
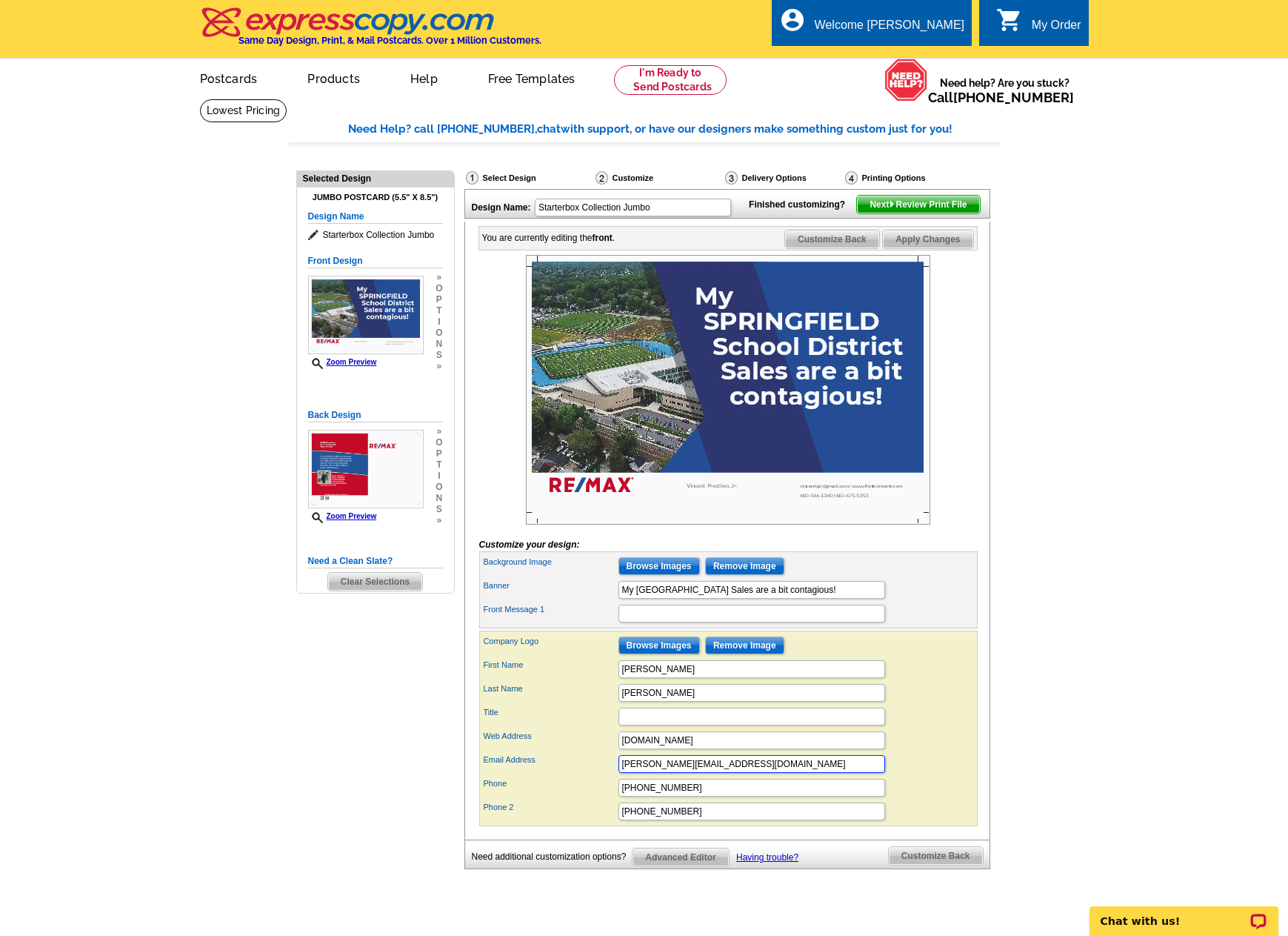
type input "vincent@thinkvincent.com"
click at [672, 622] on input "Front Message 1" at bounding box center [752, 614] width 267 height 18
click at [696, 622] on input "Front Message 1" at bounding box center [752, 614] width 267 height 18
paste input "Living here. Working here. Selling here. With nearly 200 [Town Name] homes sold…"
drag, startPoint x: 827, startPoint y: 637, endPoint x: 596, endPoint y: 637, distance: 231.0
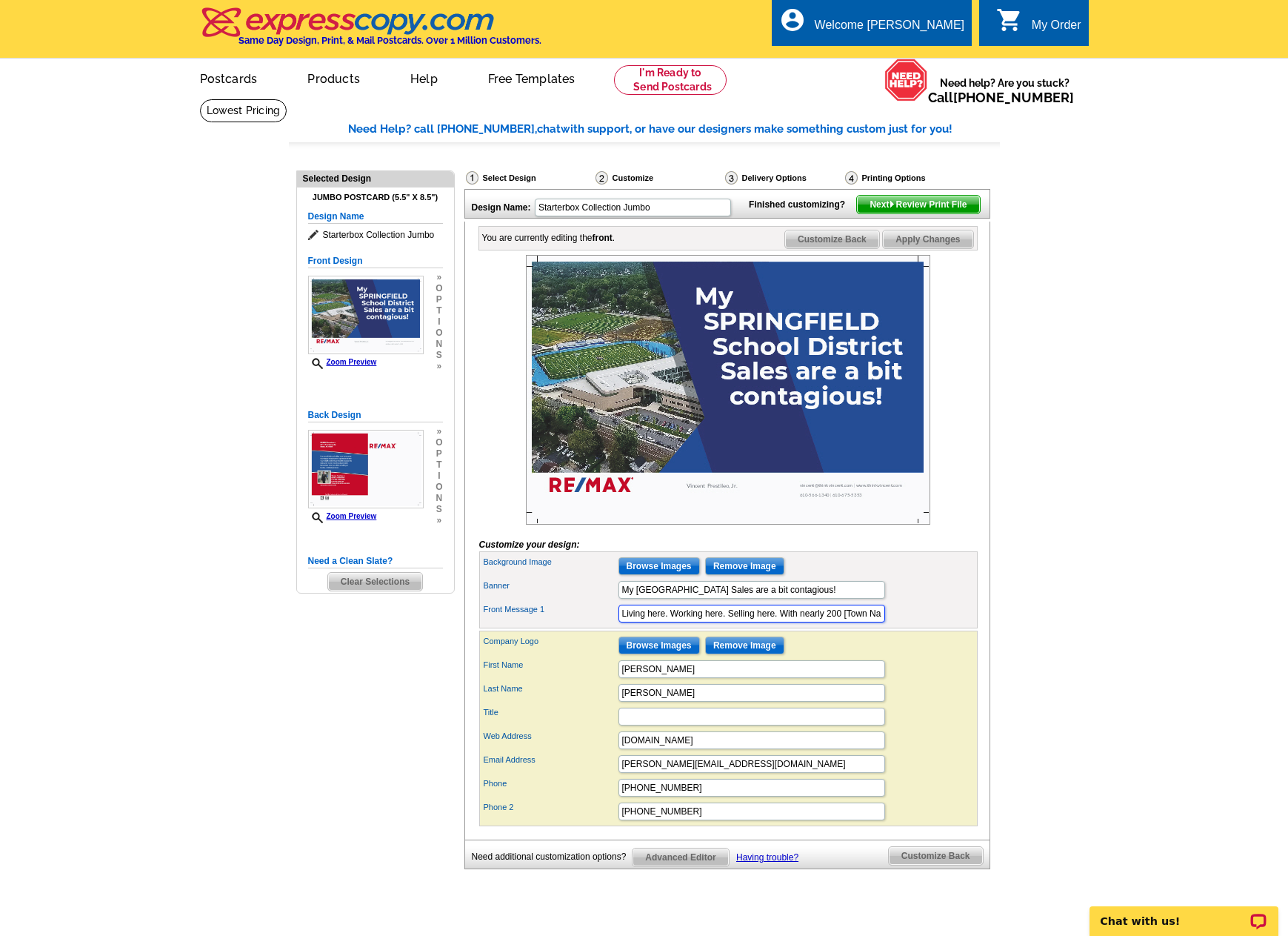
click at [596, 626] on div "Front Message 1 Living here. Working here. Selling here. With nearly 200 [Town …" at bounding box center [728, 614] width 493 height 24
click at [717, 622] on input "Living here. Working here. Selling here. With nearly 200 [Town Name] homes sold…" at bounding box center [752, 614] width 267 height 18
click at [816, 622] on input "Living here. Working here. Selling here. With nearly 200 [Town Name] homes sold…" at bounding box center [752, 614] width 267 height 18
click at [846, 622] on input "Living here. Working here. Selling here. With nearly 200 [Town Name] homes sold…" at bounding box center [752, 614] width 267 height 18
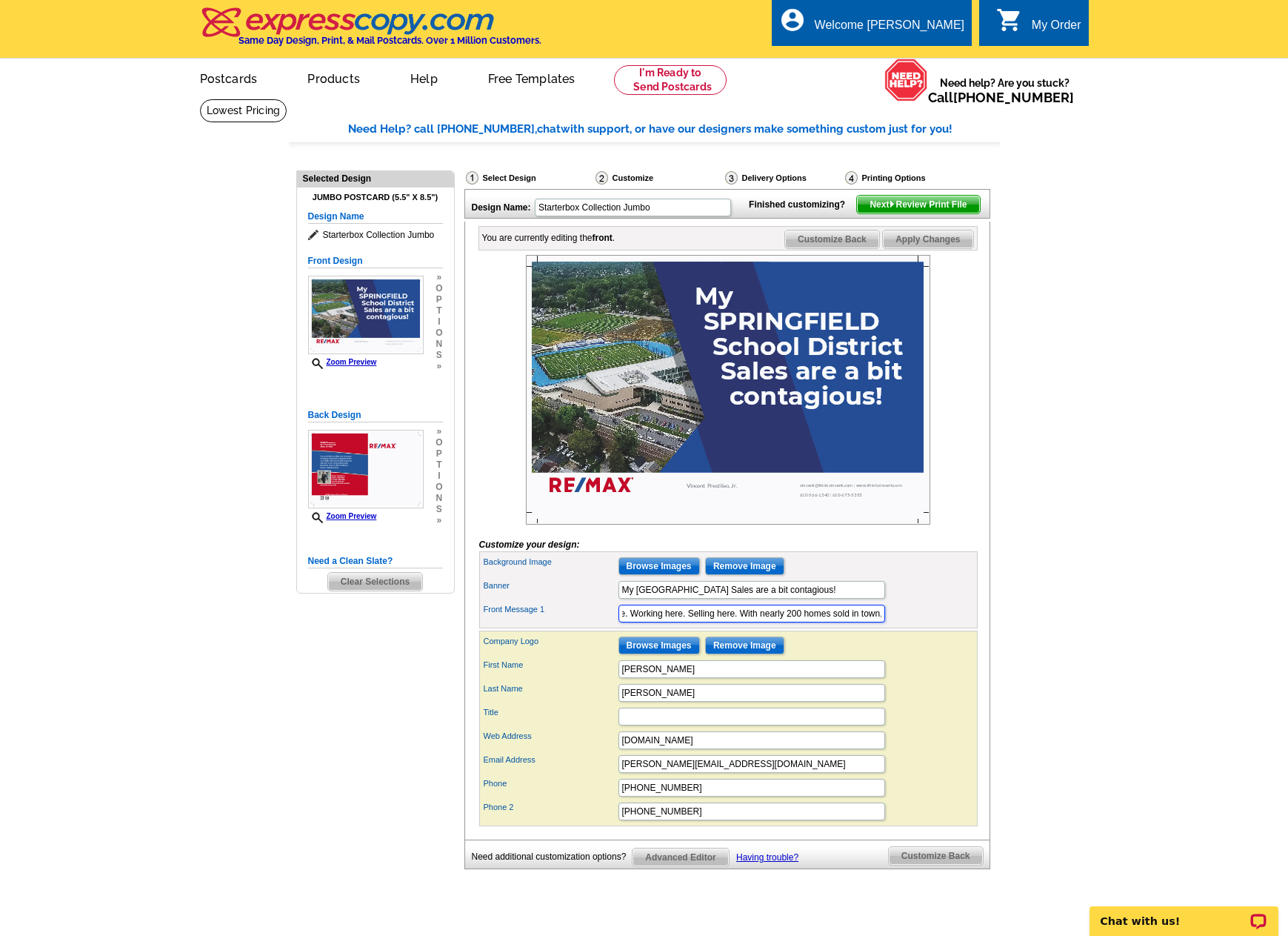
type input "Living here. Working here. Selling here. With nearly 200 homes sold in town, I’…"
click at [894, 681] on div "First Name Vincent" at bounding box center [728, 669] width 493 height 24
click at [932, 657] on div "Company Logo Browse Images Remove Image" at bounding box center [728, 646] width 493 height 24
click at [637, 598] on input "My SPRINGFIELD School District Sales are a bit contagious!" at bounding box center [752, 590] width 267 height 18
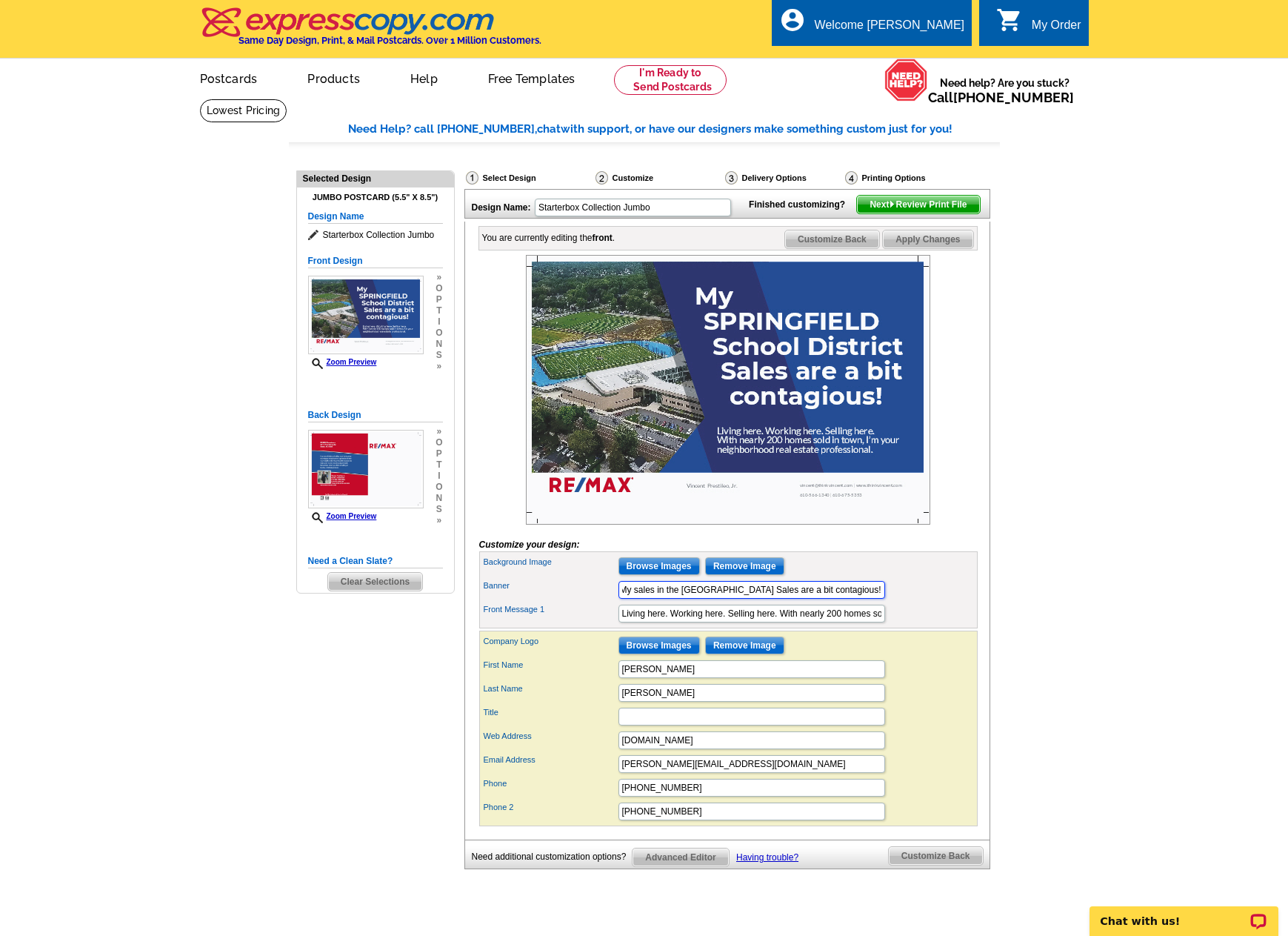
scroll to position [0, 28]
click at [816, 725] on input "Title" at bounding box center [752, 717] width 267 height 18
click at [813, 598] on input "My sales in the SPRINGFIELD School District Sales are a bit contagious!" at bounding box center [752, 590] width 267 height 18
click at [813, 598] on input "My sales in the SPRINGFIELD School District Sales are a bit contagious!" at bounding box center [752, 590] width 267 height 18
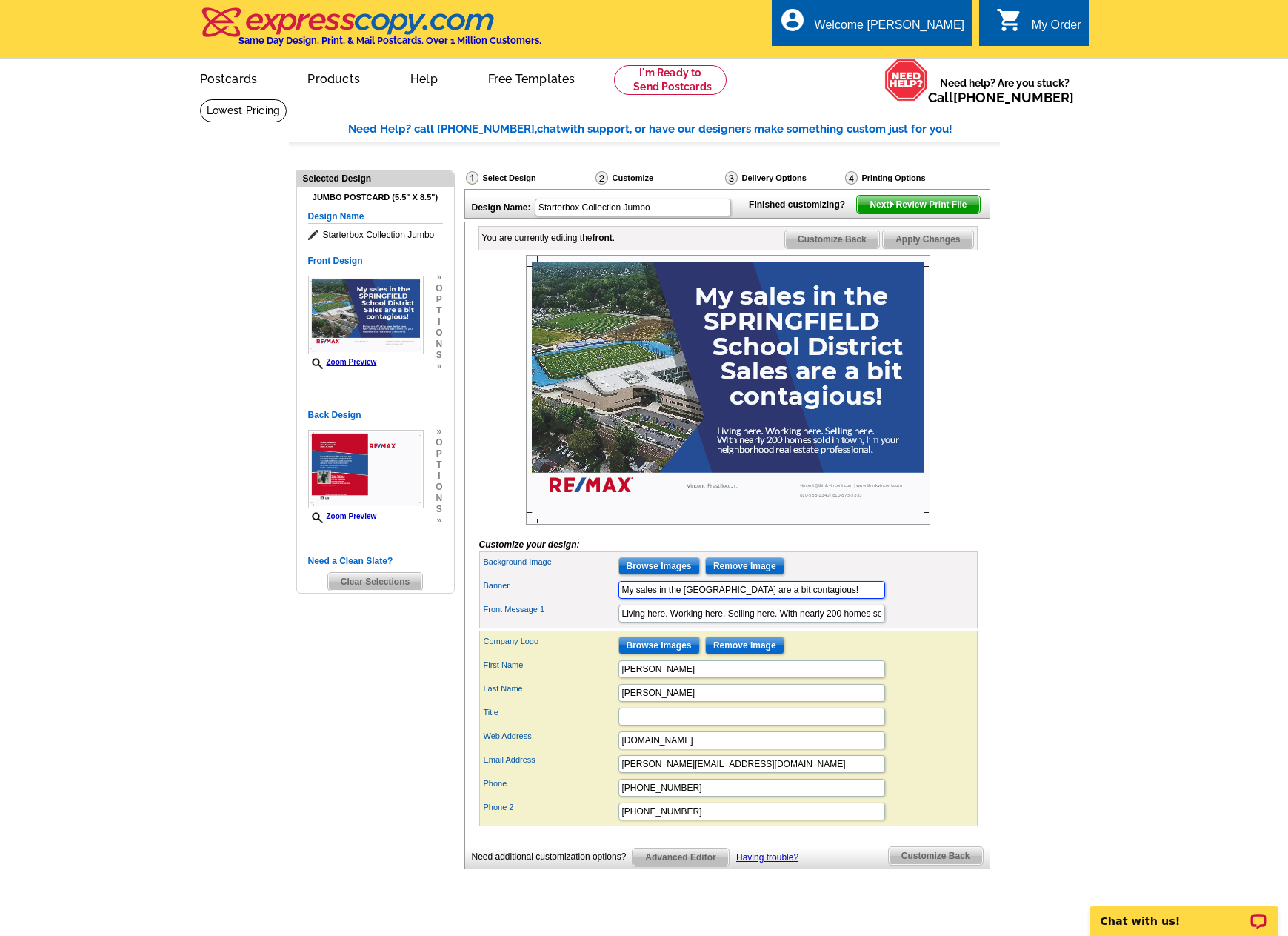
type input "My sales in the SPRINGFIELD School District are a bit contagious!"
click at [948, 681] on div "First Name Vincent" at bounding box center [728, 669] width 493 height 24
click at [627, 176] on div "Customize" at bounding box center [658, 179] width 130 height 19
click at [643, 363] on img at bounding box center [729, 390] width 405 height 270
click at [315, 233] on icon at bounding box center [316, 235] width 15 height 11
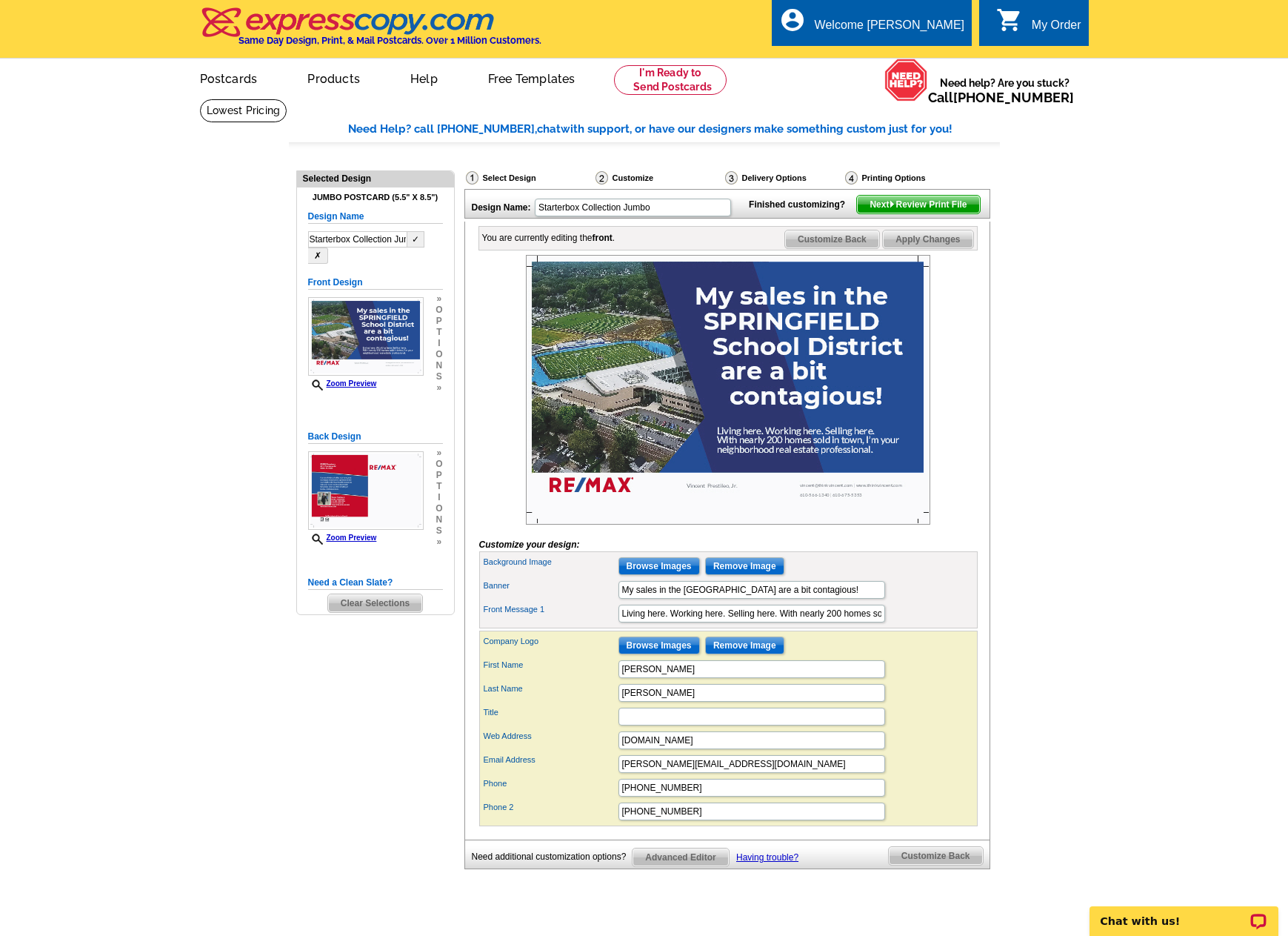
click at [373, 264] on div "Starterbox Collection Jumbo ✓ ✗" at bounding box center [376, 247] width 135 height 32
click at [507, 180] on div "Select Design" at bounding box center [529, 179] width 130 height 19
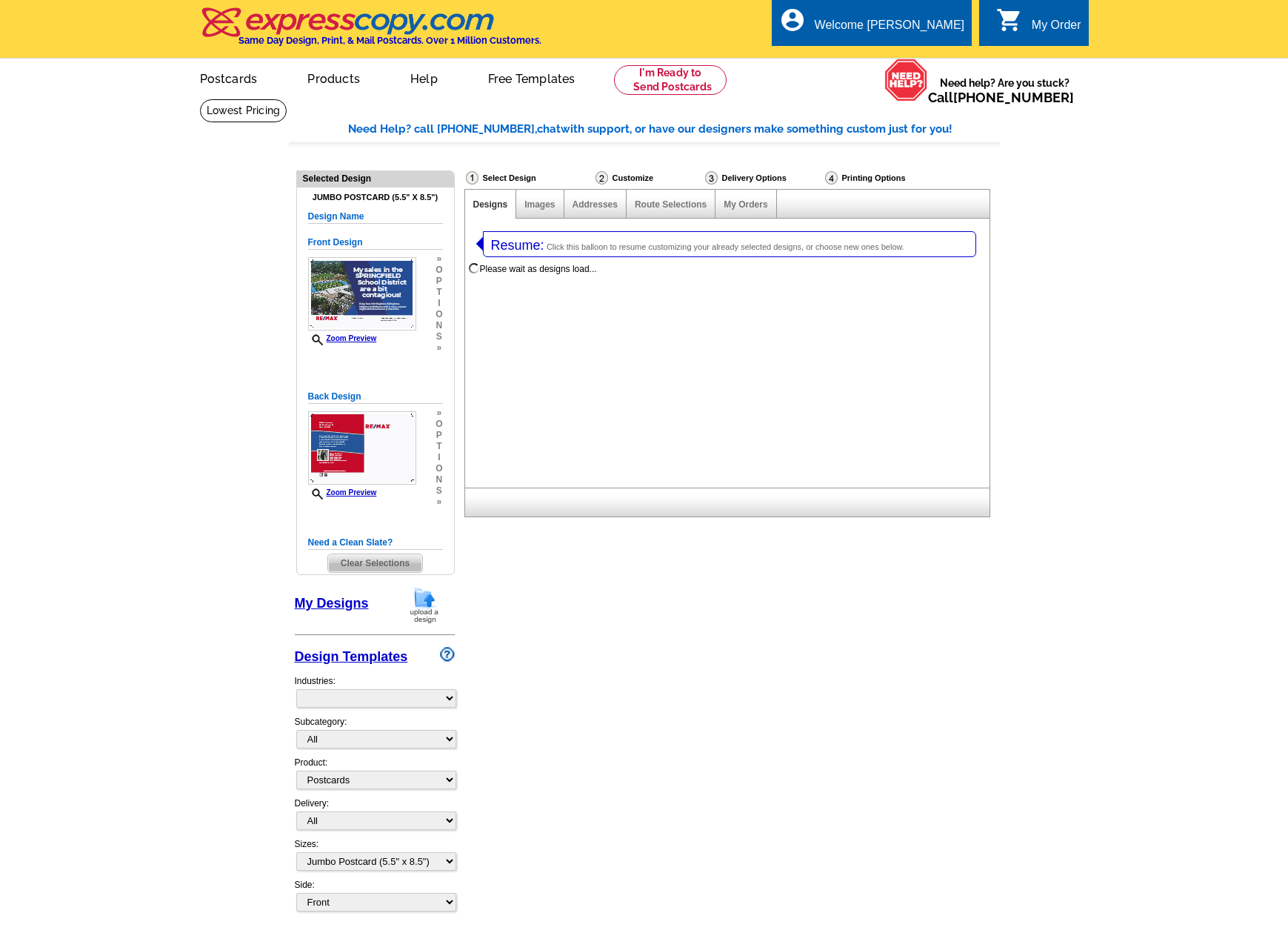
select select "1"
select select "2"
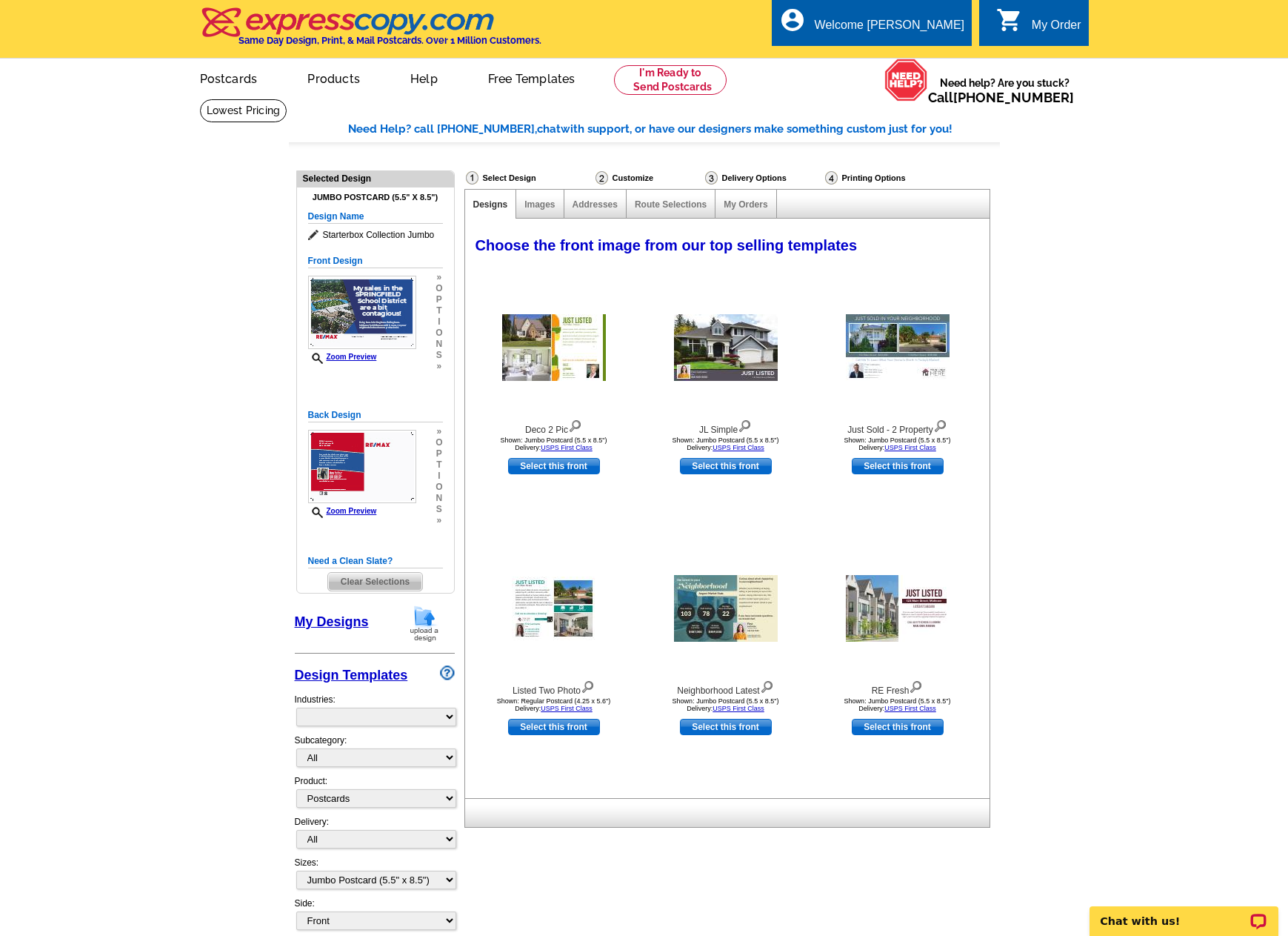
select select "785"
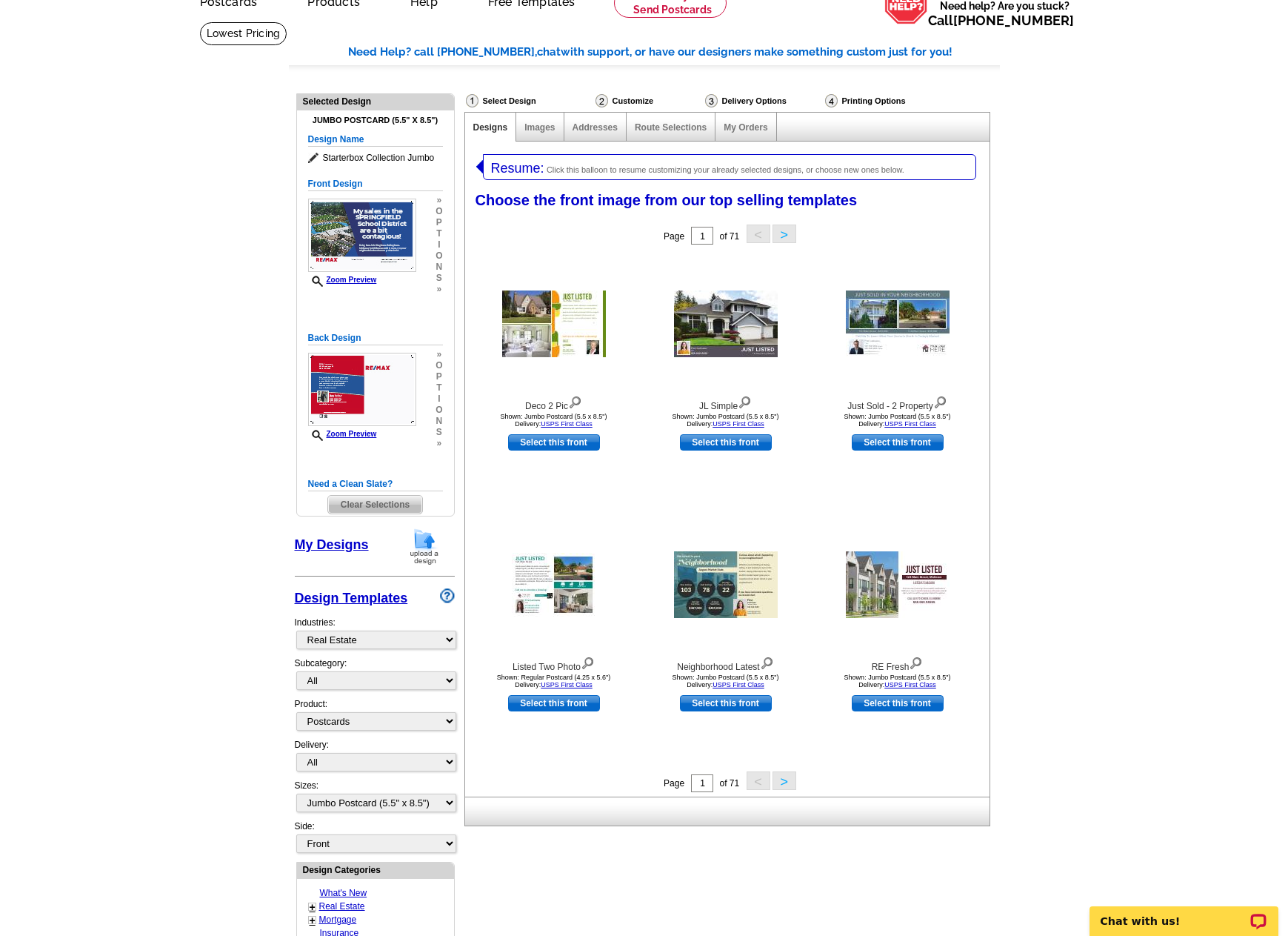
scroll to position [74, 0]
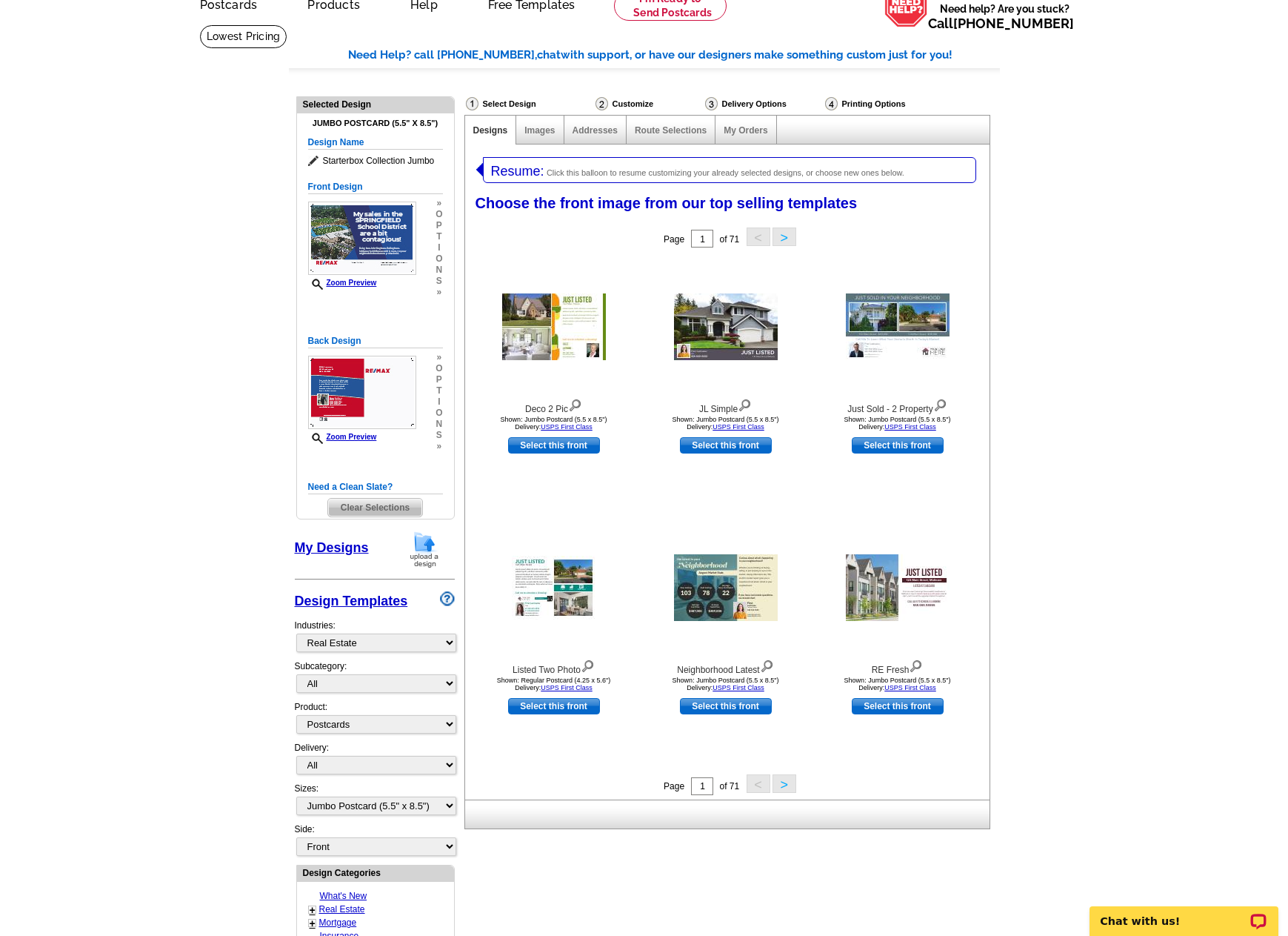
click at [385, 604] on link "Design Templates" at bounding box center [351, 601] width 113 height 15
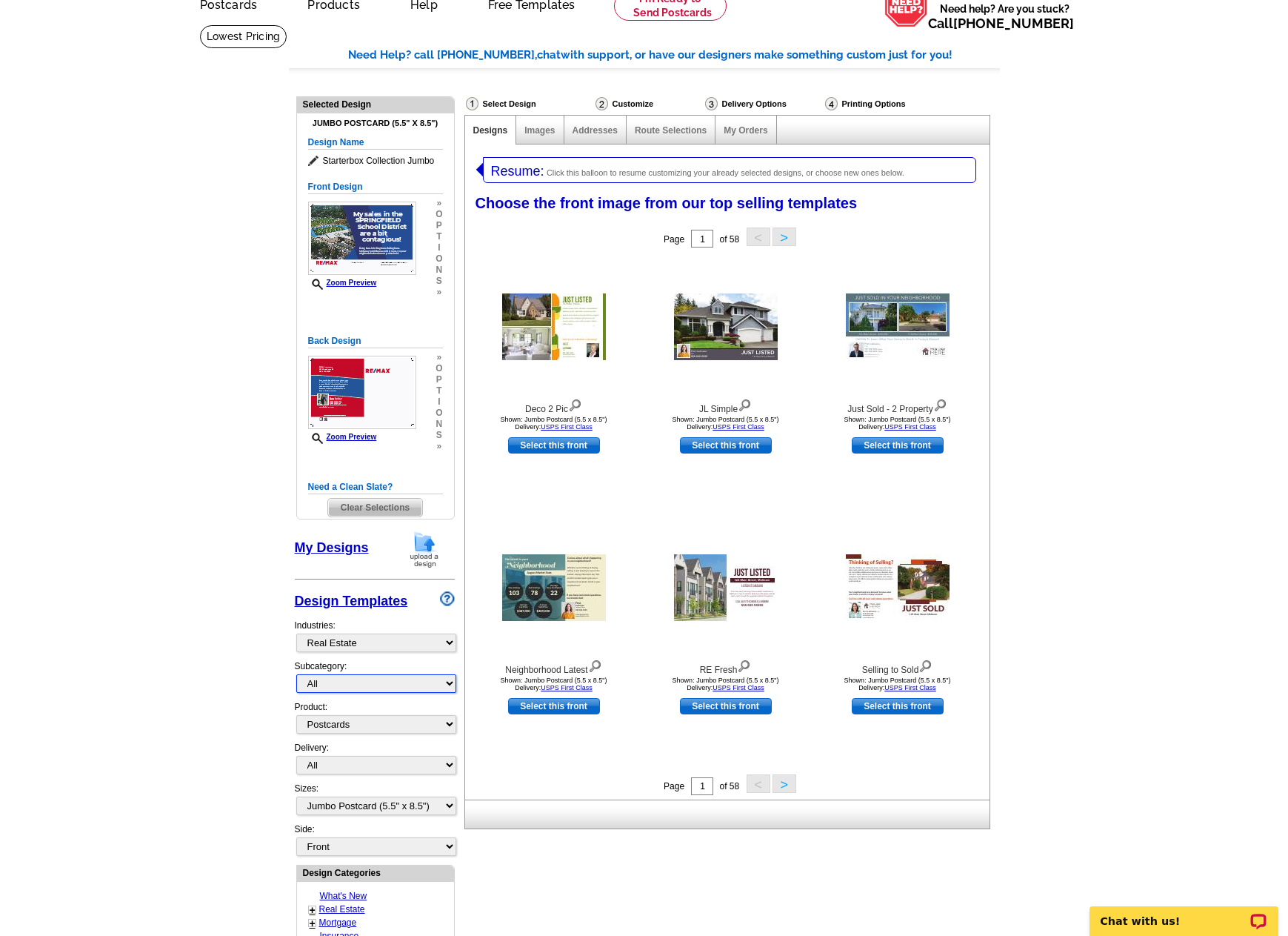
click at [430, 692] on select "All RE/MAX® Referrals [PERSON_NAME]® Berkshire Hathaway Home Services Century 2…" at bounding box center [376, 683] width 160 height 19
click at [296, 675] on select "All RE/MAX® Referrals [PERSON_NAME]® Berkshire Hathaway Home Services Century 2…" at bounding box center [376, 683] width 160 height 19
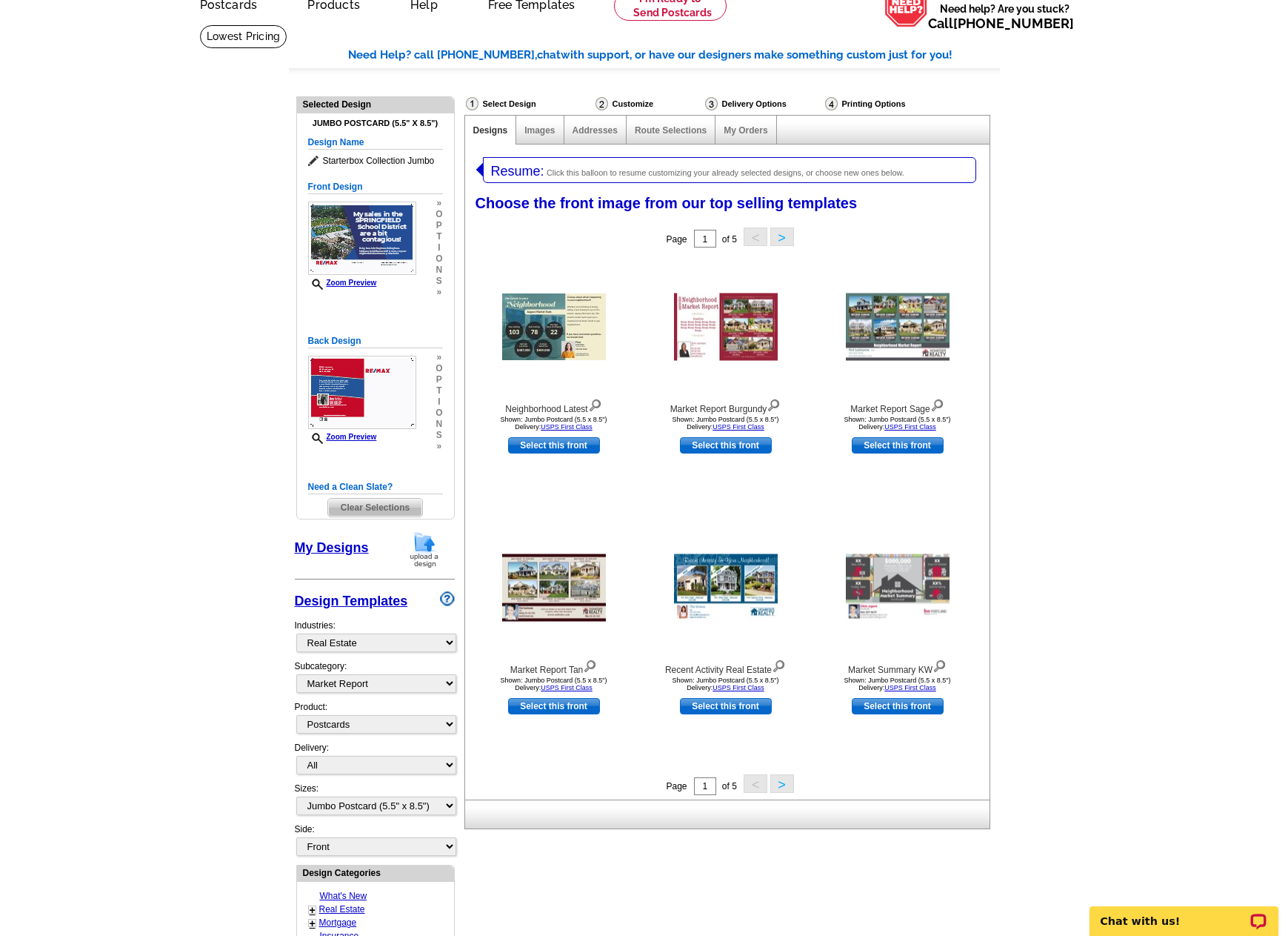
click at [780, 783] on button ">" at bounding box center [783, 784] width 24 height 19
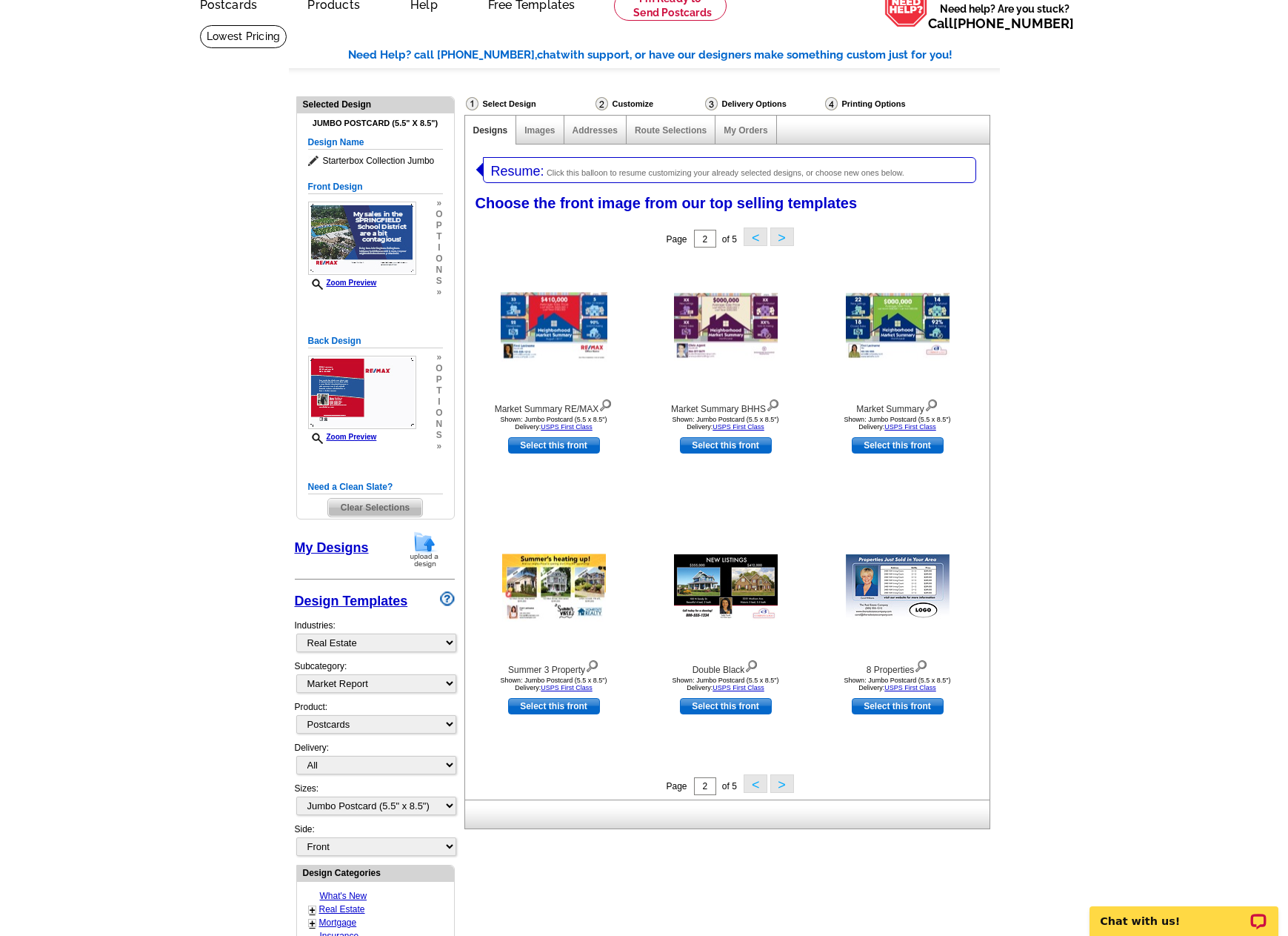
click at [780, 783] on button ">" at bounding box center [783, 784] width 24 height 19
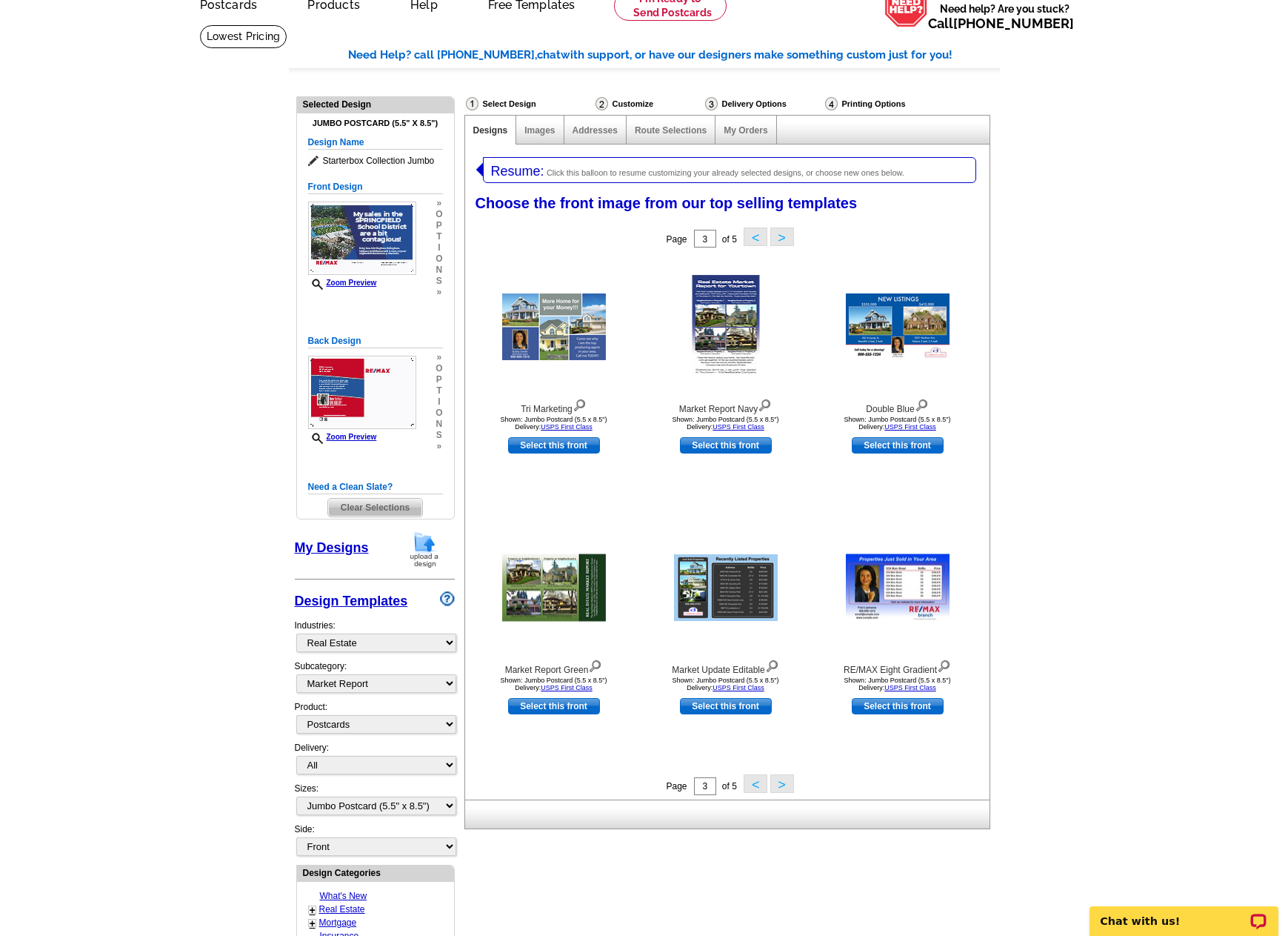
click at [780, 783] on button ">" at bounding box center [783, 784] width 24 height 19
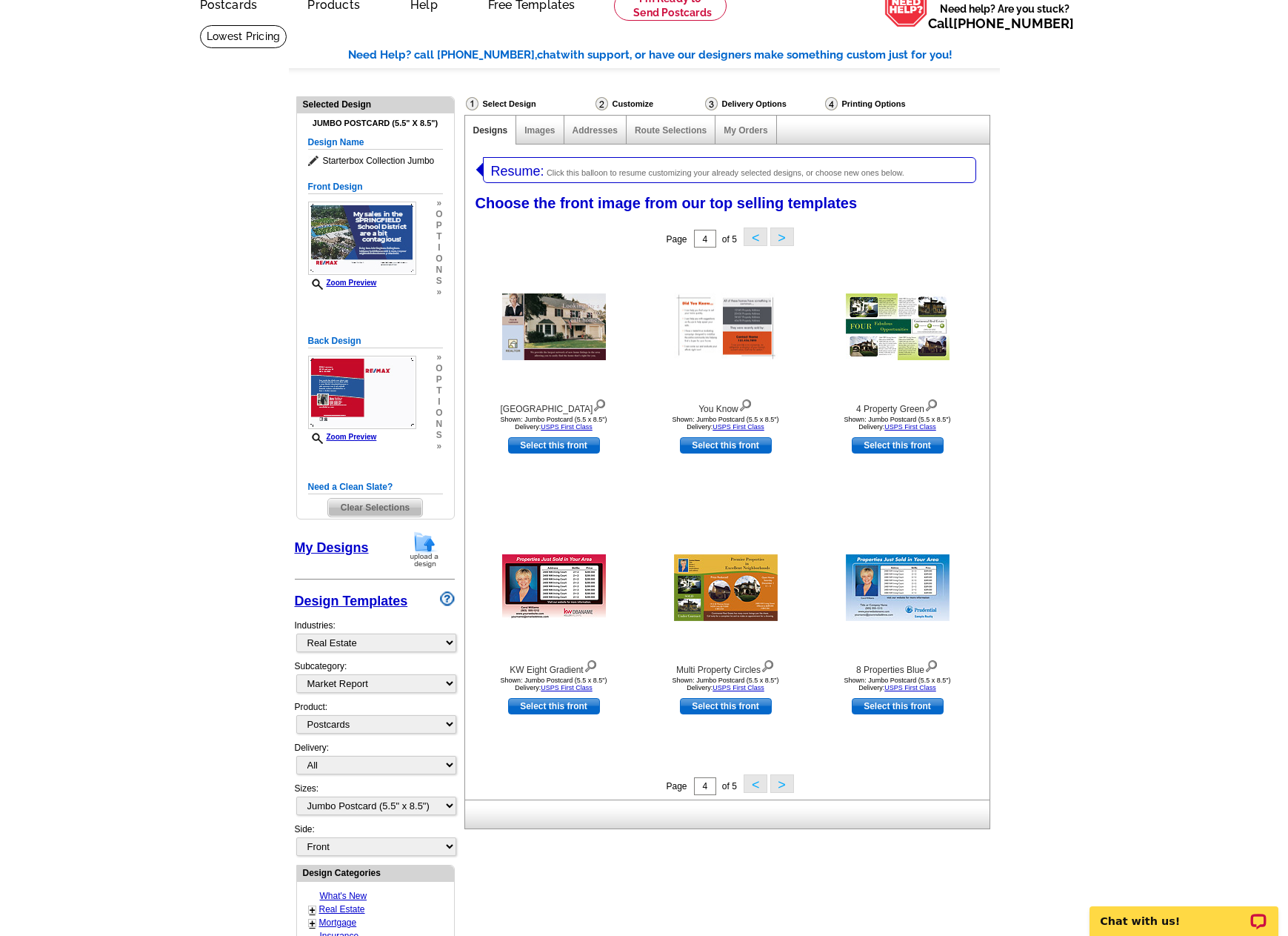
click at [780, 783] on button ">" at bounding box center [783, 784] width 24 height 19
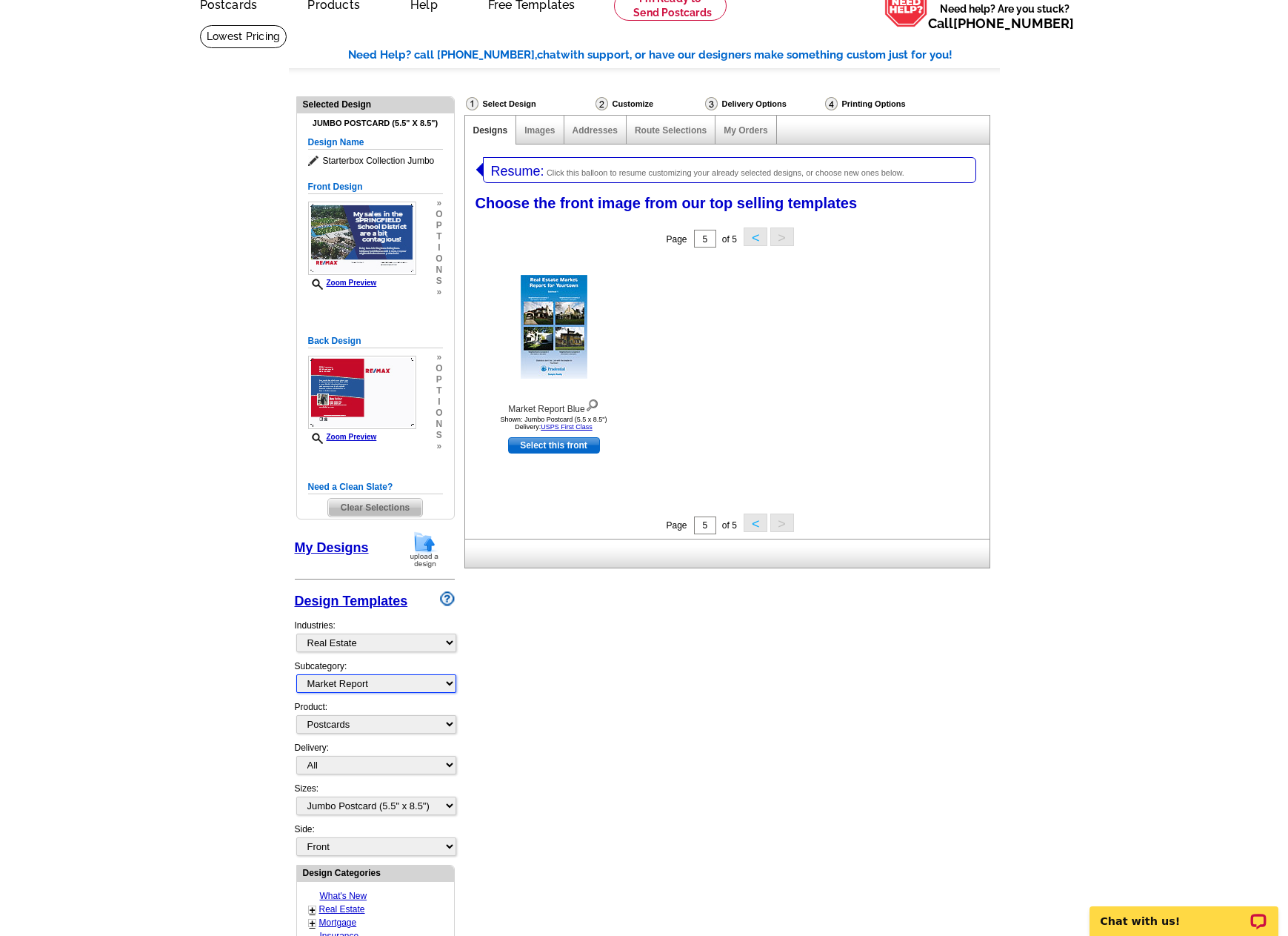
click at [437, 688] on select "All RE/MAX® Referrals [PERSON_NAME]® Berkshire Hathaway Home Services Century 2…" at bounding box center [376, 683] width 160 height 19
select select "789"
click at [296, 675] on select "All RE/MAX® Referrals [PERSON_NAME]® Berkshire Hathaway Home Services Century 2…" at bounding box center [376, 683] width 160 height 19
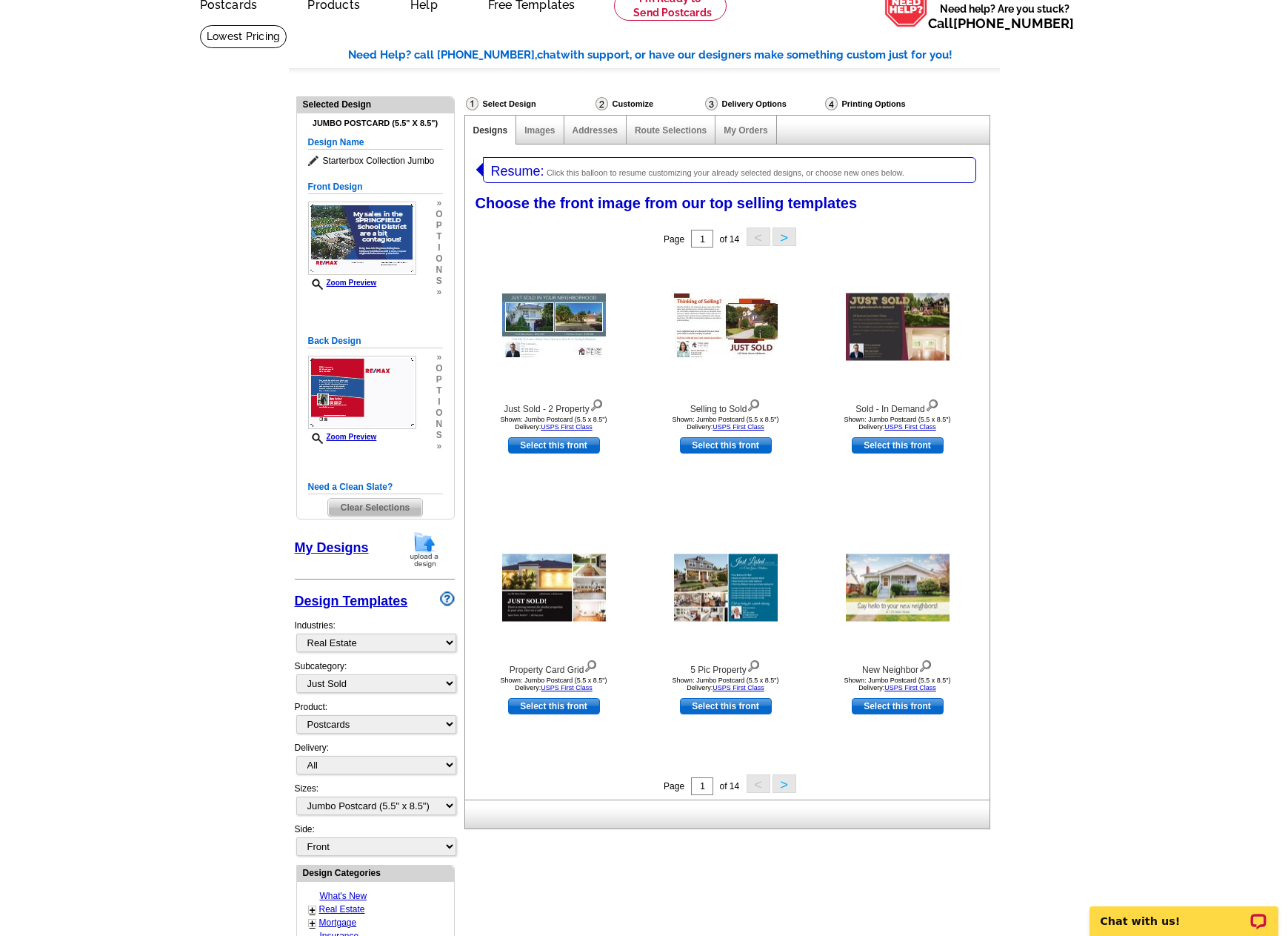
click at [792, 782] on button ">" at bounding box center [785, 784] width 24 height 19
